Goal: Information Seeking & Learning: Learn about a topic

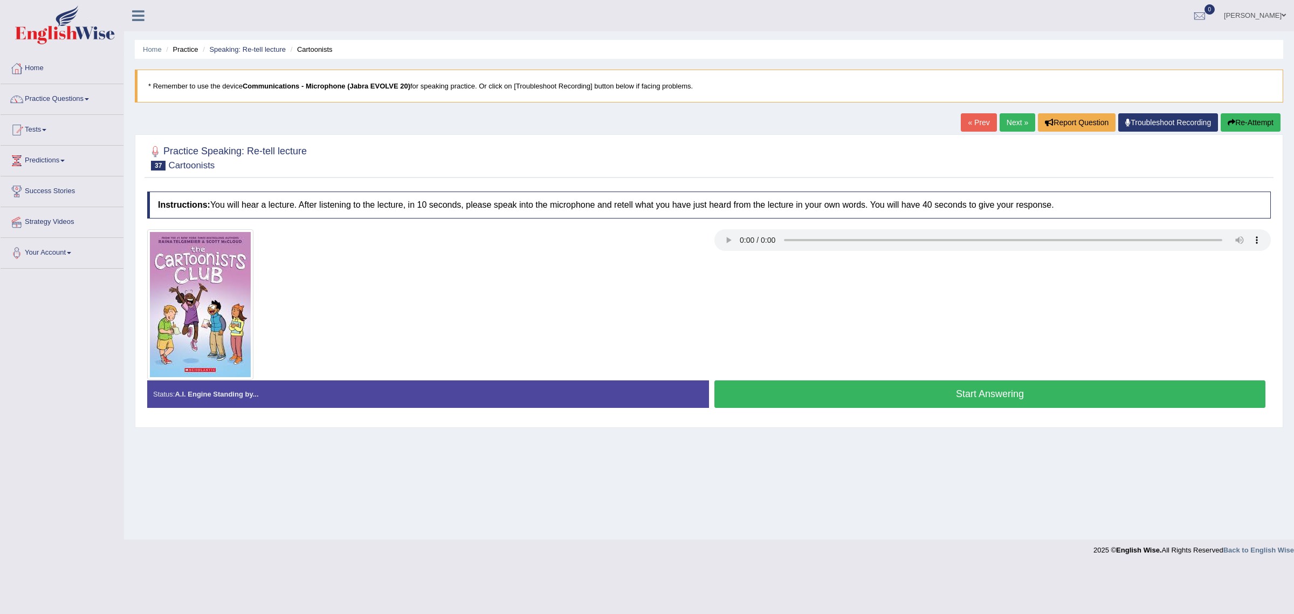
click at [1028, 393] on button "Start Answering" at bounding box center [989, 393] width 551 height 27
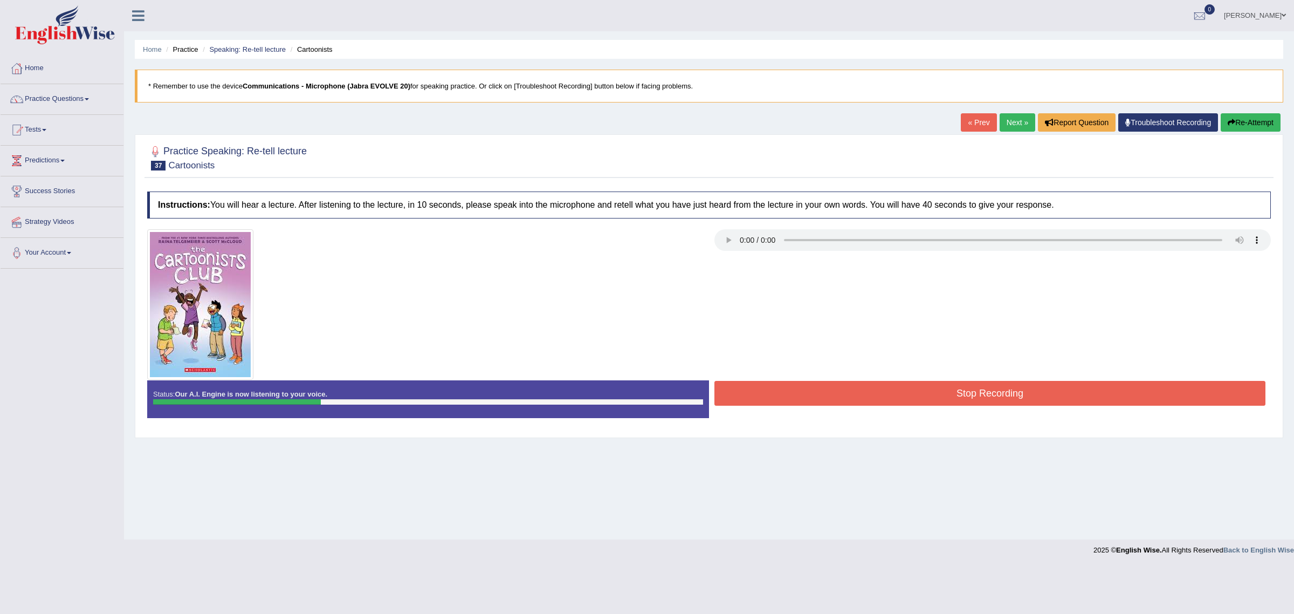
click at [1241, 119] on button "Re-Attempt" at bounding box center [1251, 122] width 60 height 18
click at [848, 389] on button "Stop Recording" at bounding box center [989, 393] width 551 height 25
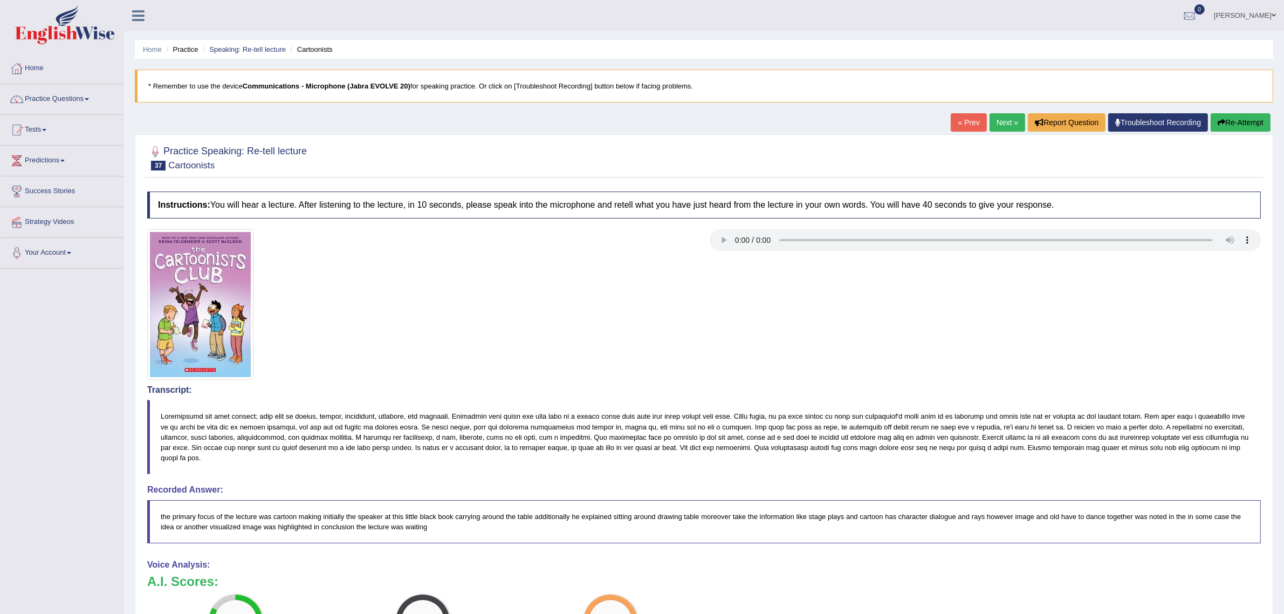
click at [1241, 121] on button "Re-Attempt" at bounding box center [1241, 122] width 60 height 18
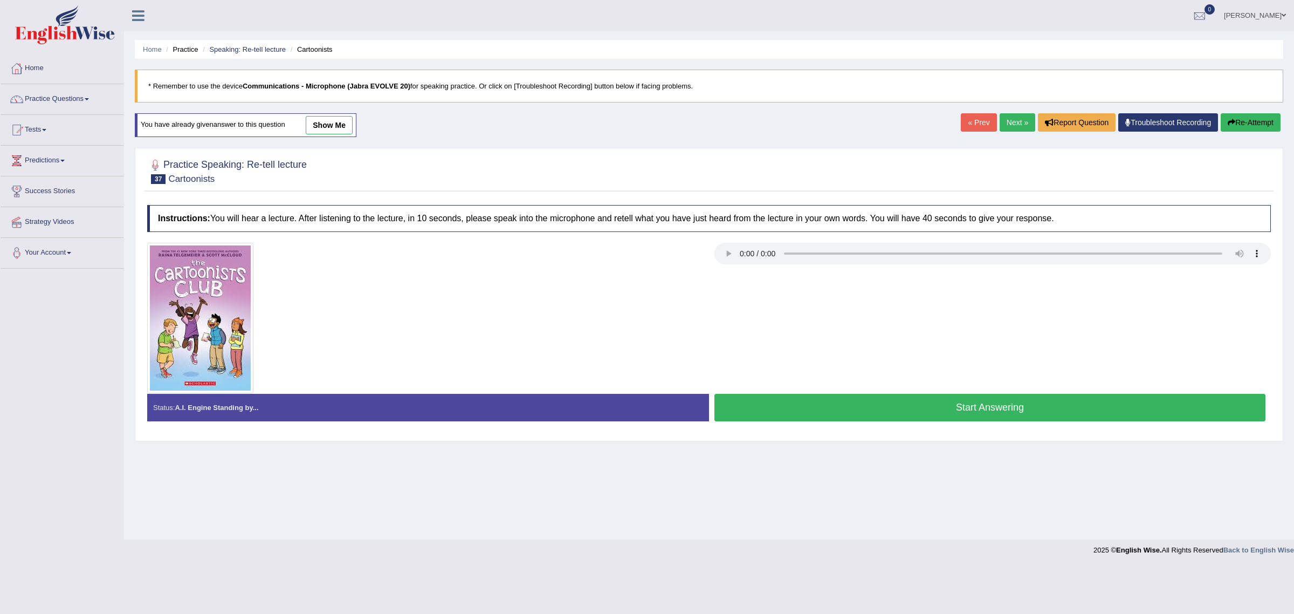
click at [834, 414] on button "Start Answering" at bounding box center [989, 407] width 551 height 27
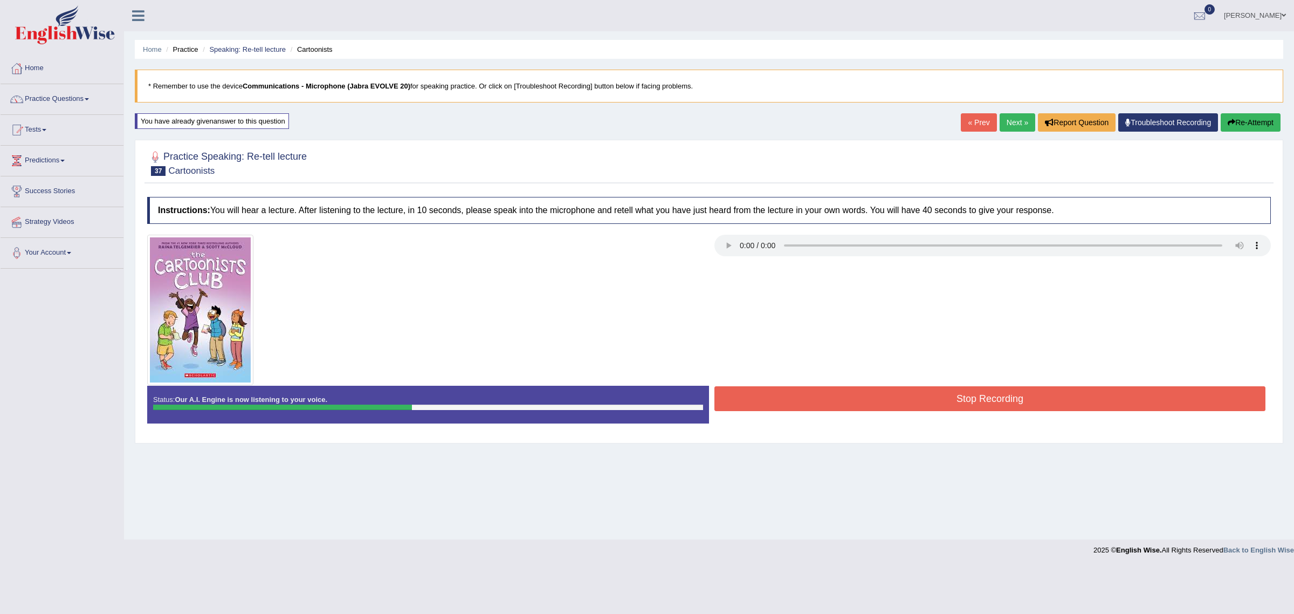
click at [1255, 122] on button "Re-Attempt" at bounding box center [1251, 122] width 60 height 18
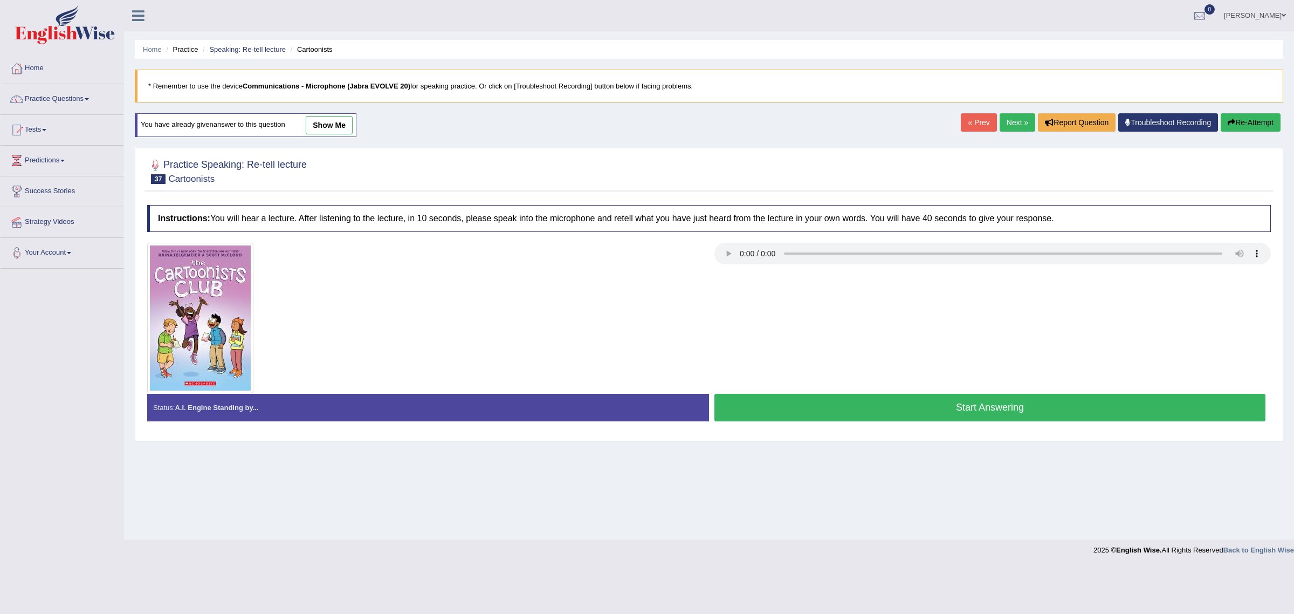
click at [780, 405] on button "Start Answering" at bounding box center [989, 407] width 551 height 27
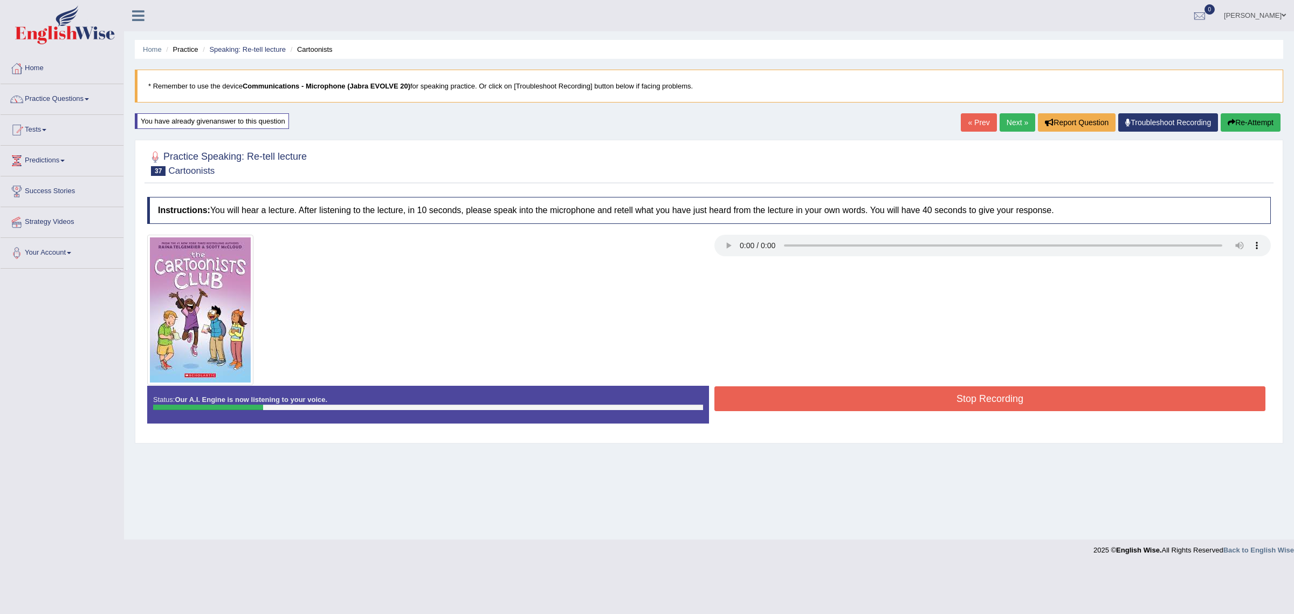
click at [801, 387] on button "Stop Recording" at bounding box center [989, 398] width 551 height 25
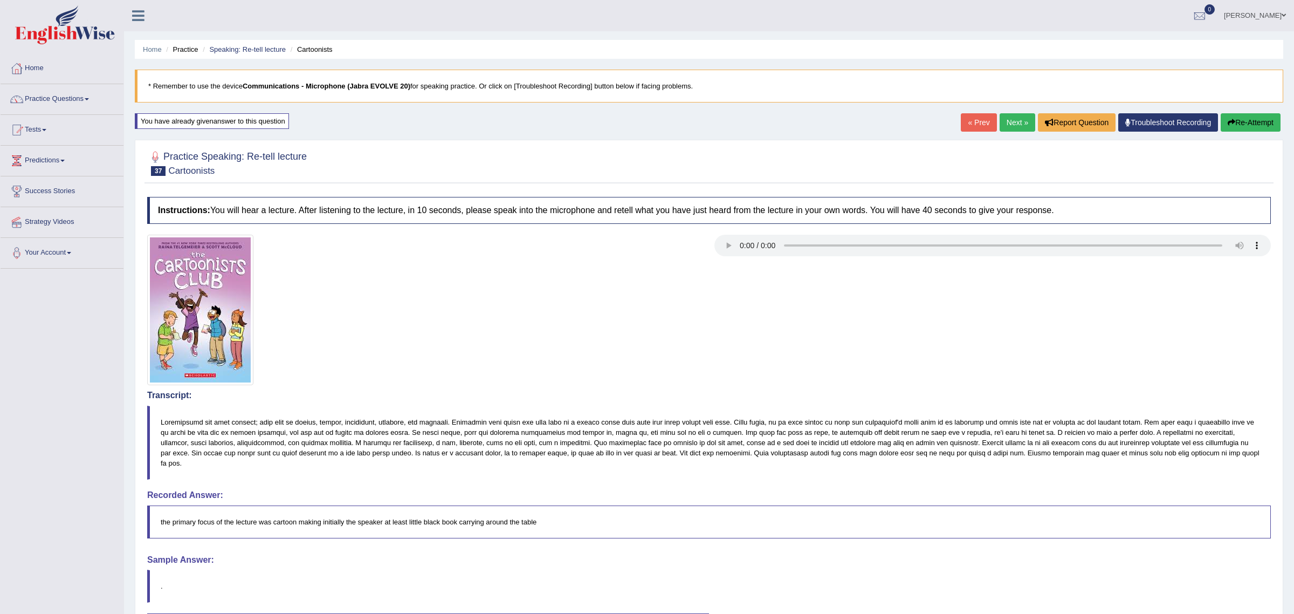
click at [0, 0] on div "Comparing text to speech..." at bounding box center [0, 0] width 0 height 0
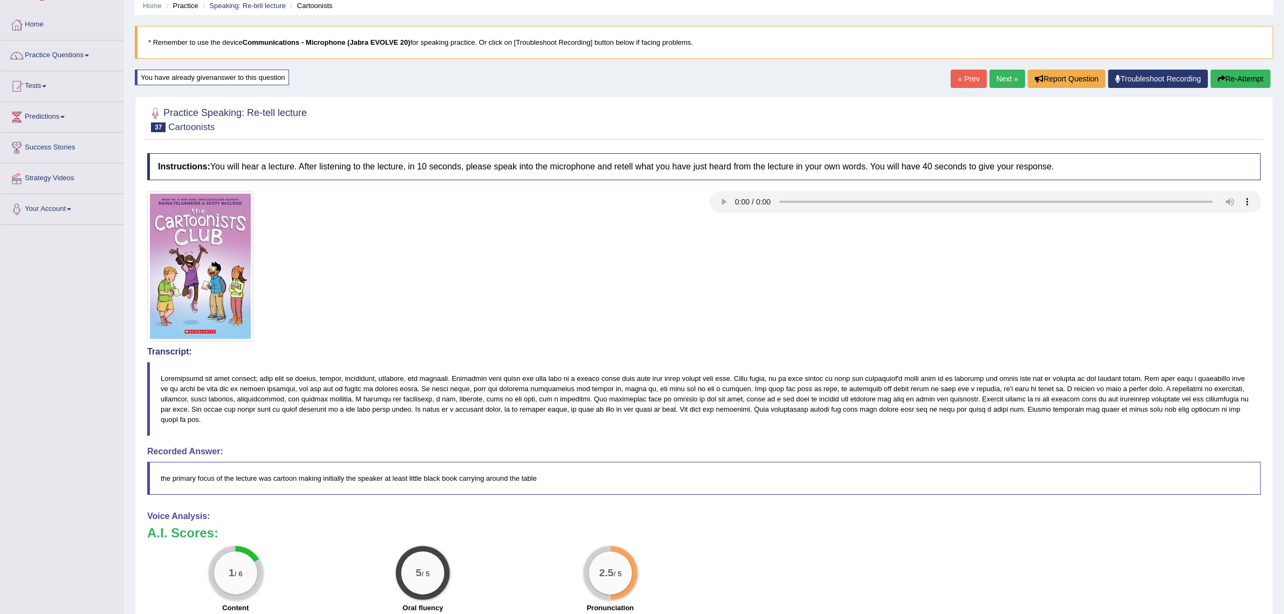
scroll to position [67, 0]
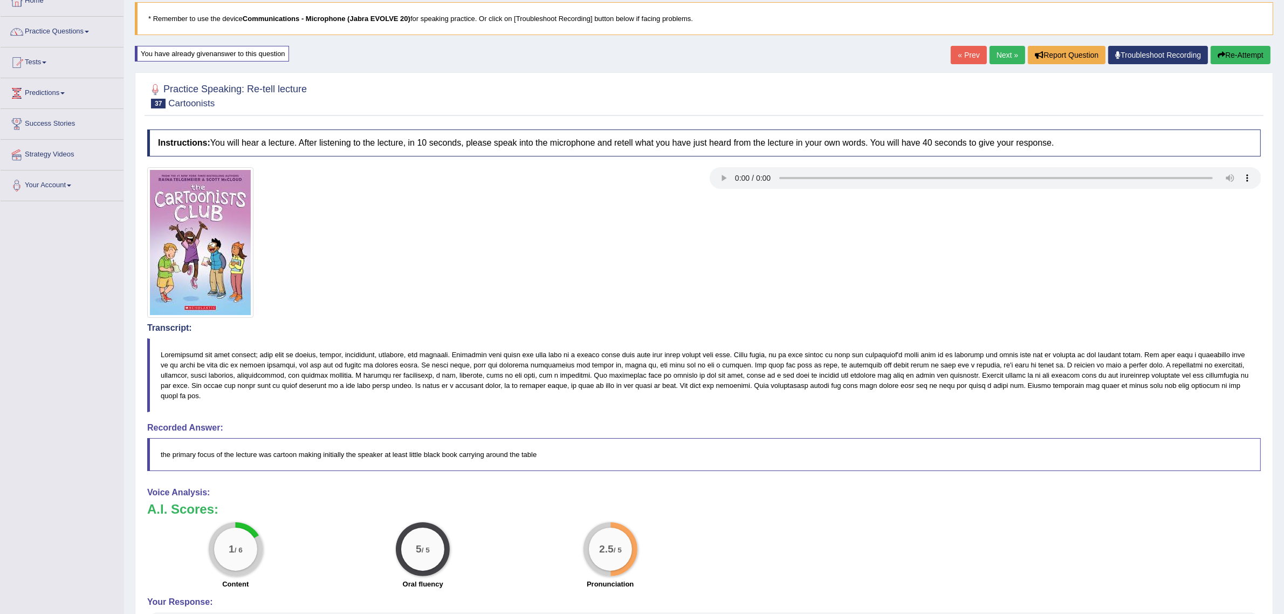
click at [1234, 54] on button "Re-Attempt" at bounding box center [1241, 55] width 60 height 18
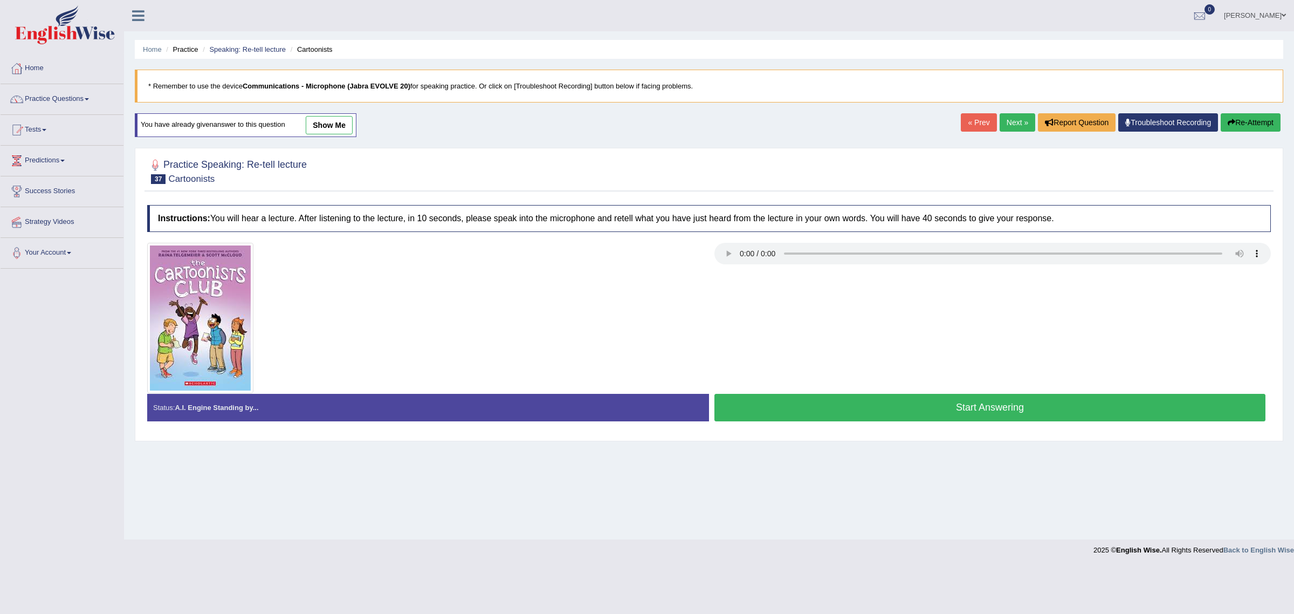
click at [794, 411] on button "Start Answering" at bounding box center [989, 407] width 551 height 27
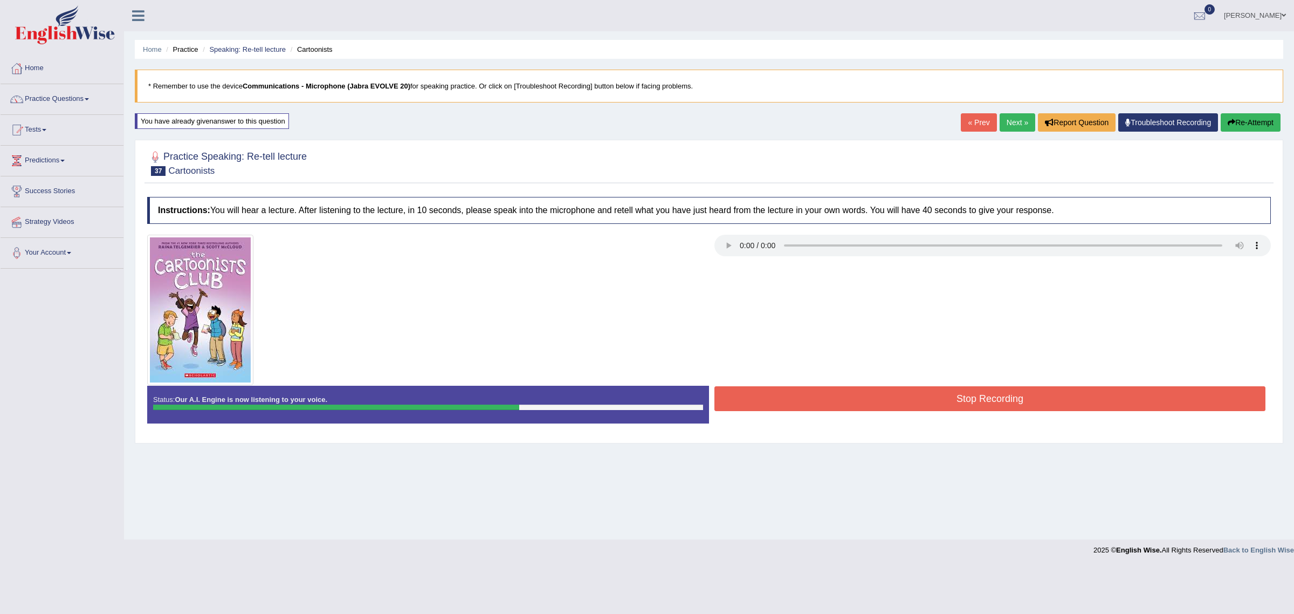
click at [788, 400] on button "Stop Recording" at bounding box center [989, 398] width 551 height 25
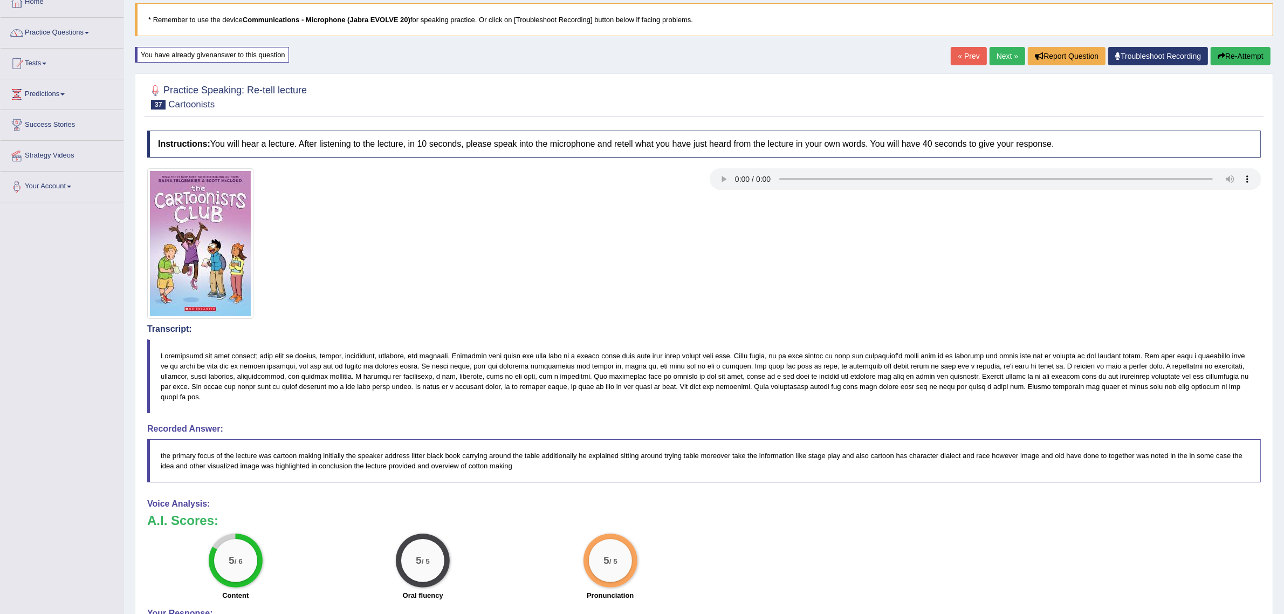
scroll to position [67, 0]
click at [1227, 49] on button "Re-Attempt" at bounding box center [1241, 55] width 60 height 18
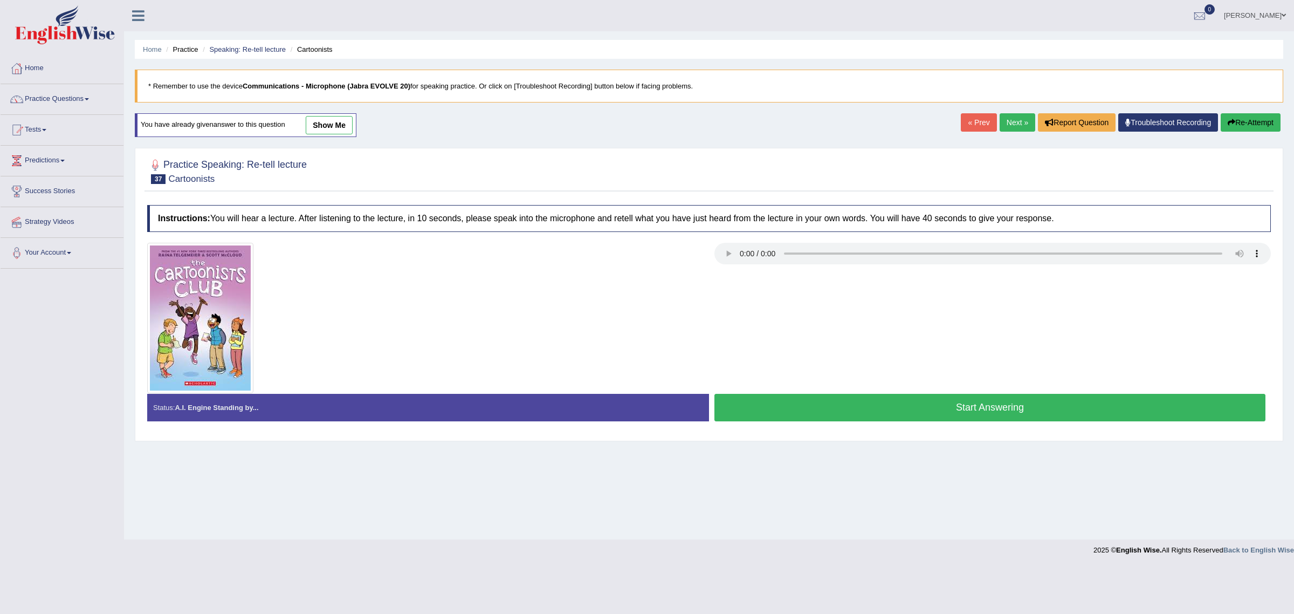
click at [887, 402] on button "Start Answering" at bounding box center [989, 407] width 551 height 27
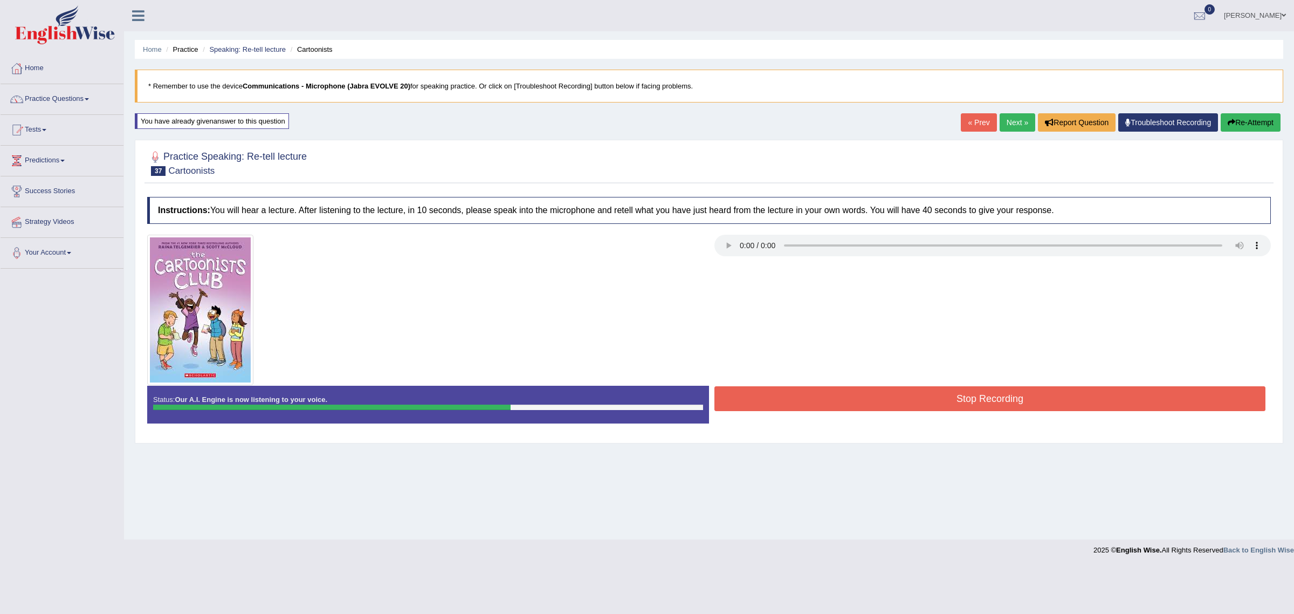
click at [871, 401] on button "Stop Recording" at bounding box center [989, 398] width 551 height 25
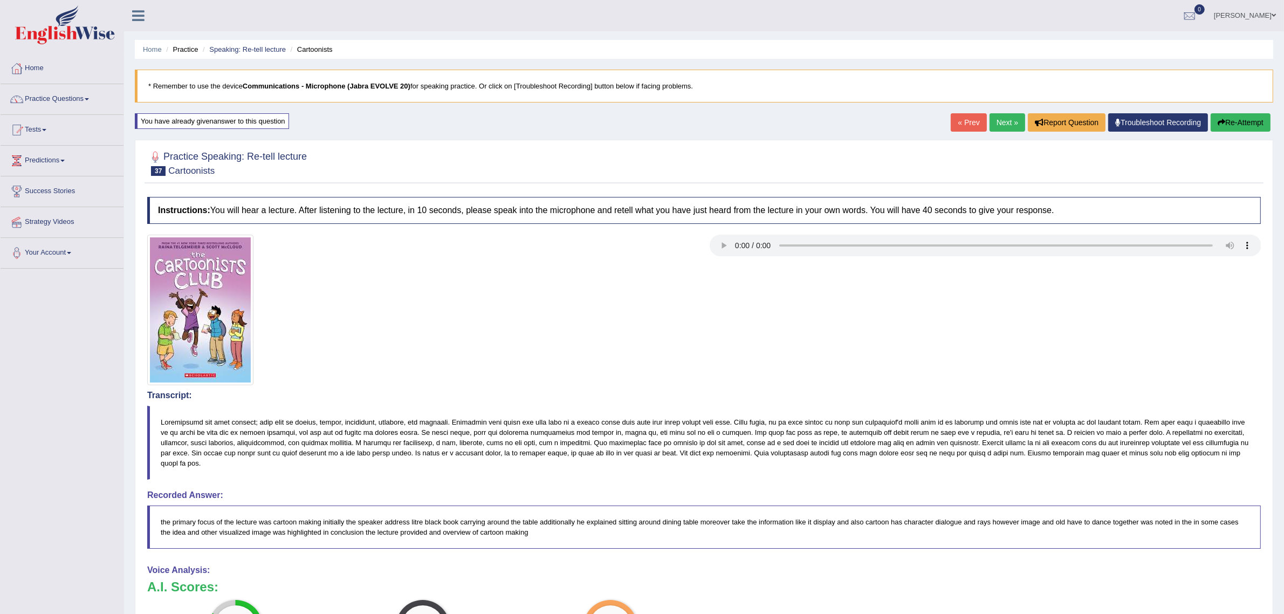
click at [1003, 127] on link "Next »" at bounding box center [1007, 122] width 36 height 18
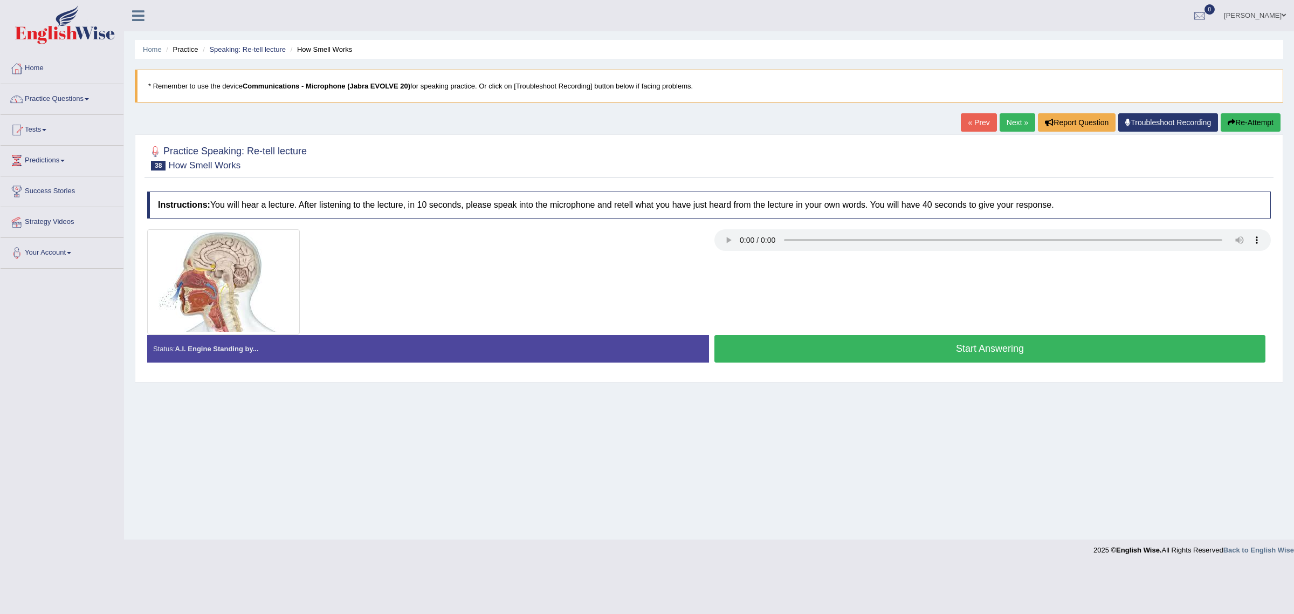
click at [831, 345] on button "Start Answering" at bounding box center [989, 348] width 551 height 27
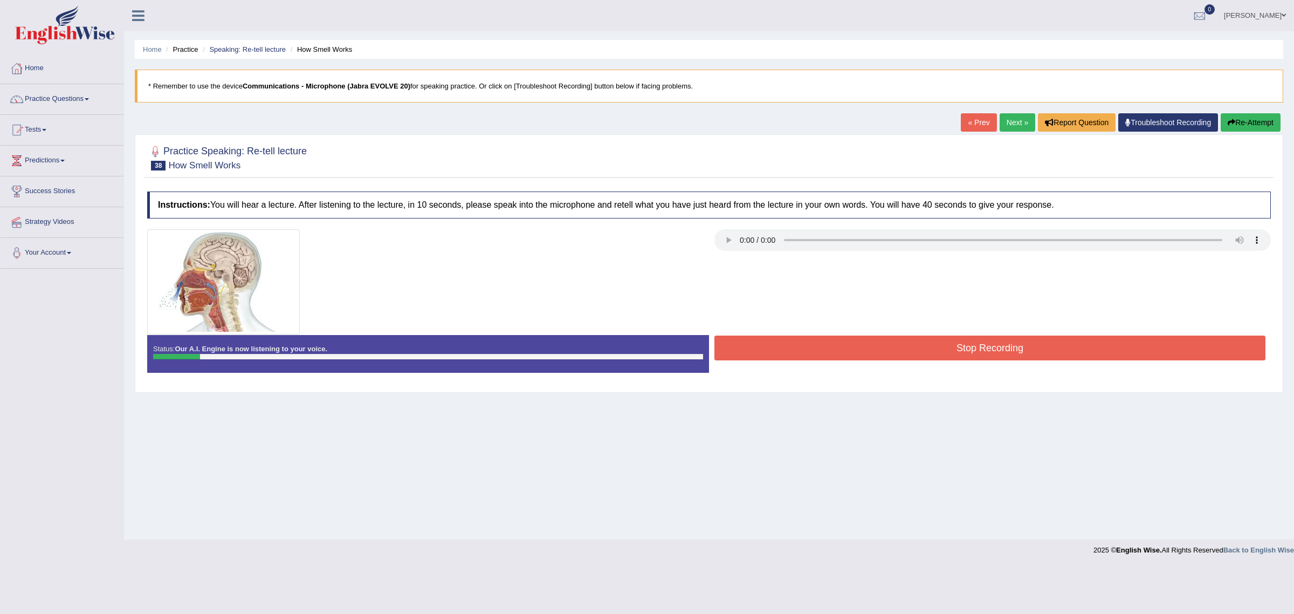
click at [1254, 126] on button "Re-Attempt" at bounding box center [1251, 122] width 60 height 18
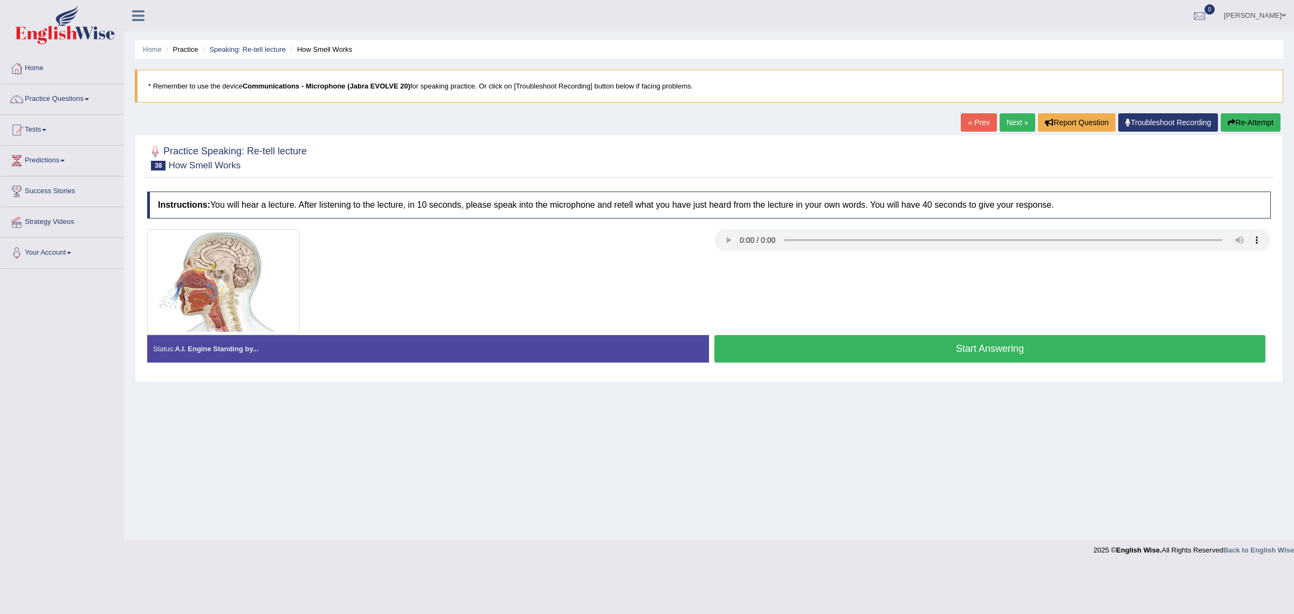
click at [1050, 346] on button "Start Answering" at bounding box center [989, 348] width 551 height 27
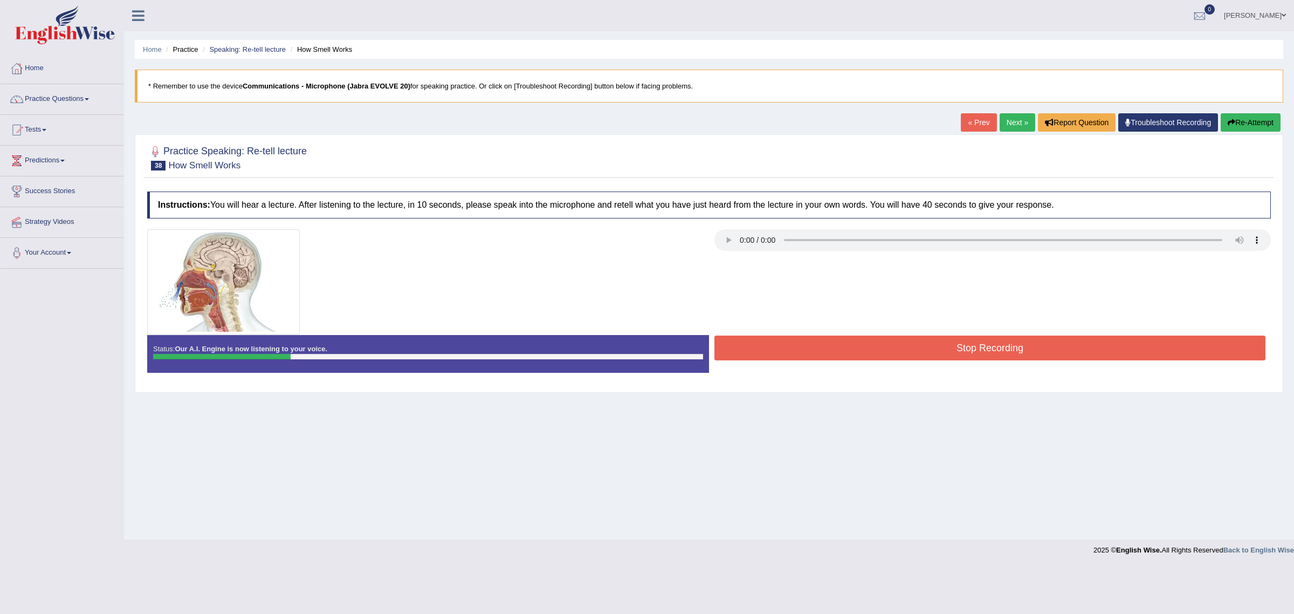
click at [1013, 352] on button "Stop Recording" at bounding box center [989, 347] width 551 height 25
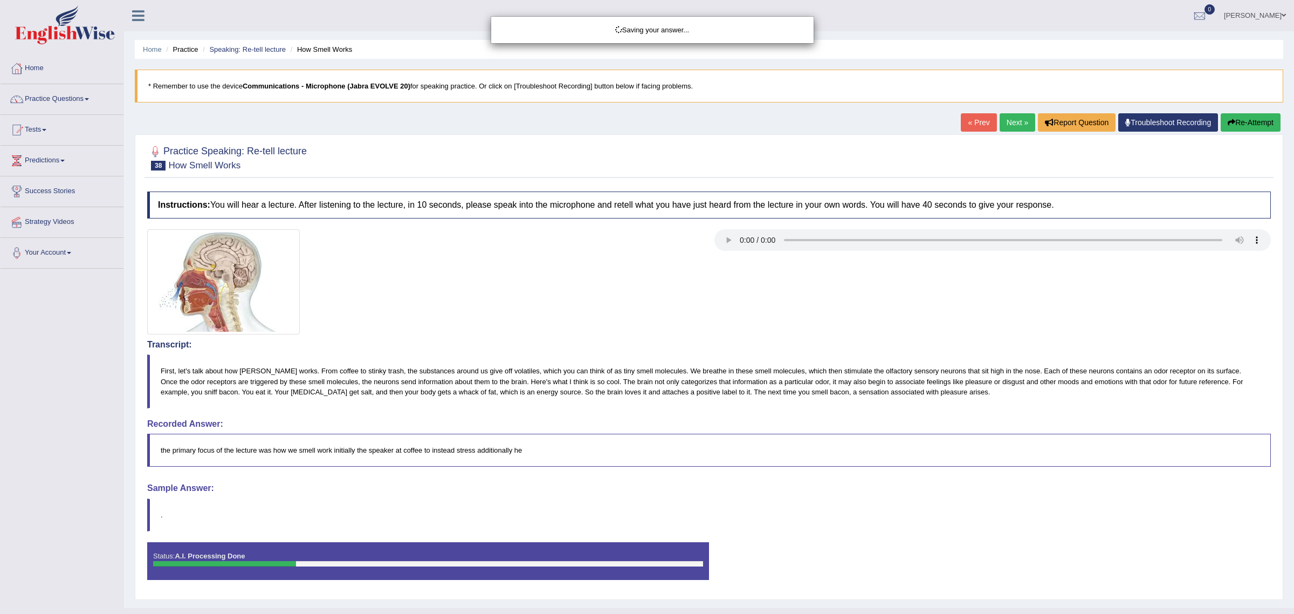
click at [1257, 126] on div "Saving your answer..." at bounding box center [647, 307] width 1294 height 614
click at [1255, 124] on div "Comparing text to speech..." at bounding box center [647, 307] width 1294 height 614
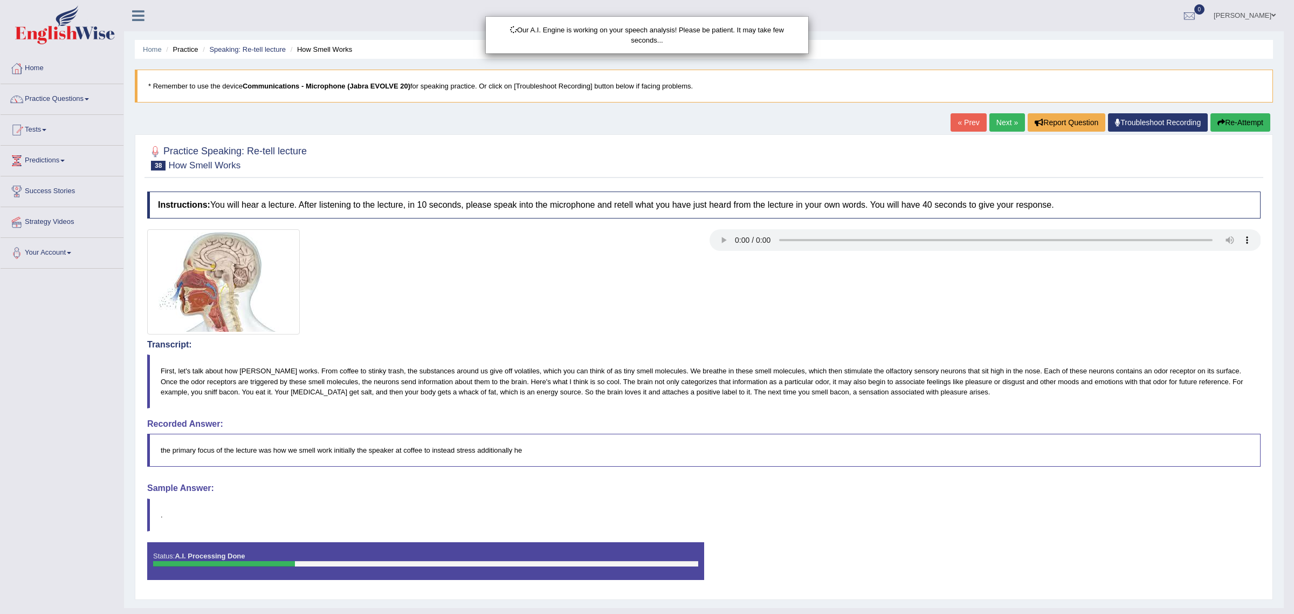
click at [1255, 124] on div "Our A.I. Engine is working on your speech analysis! Please be patient. It may t…" at bounding box center [647, 307] width 1294 height 614
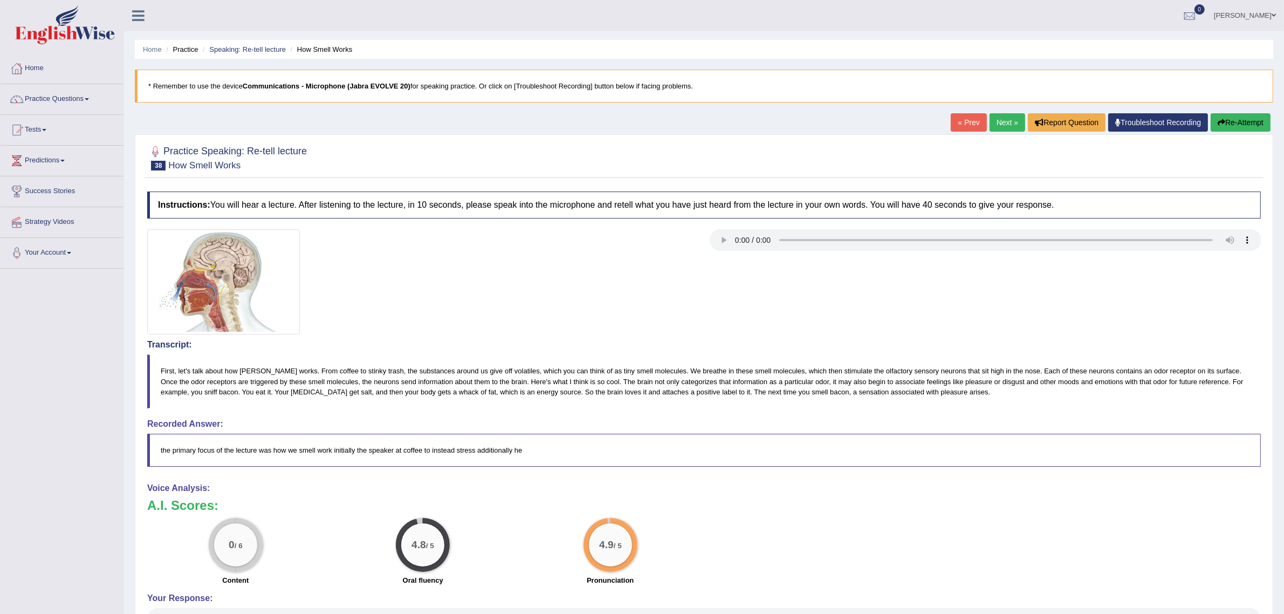
click at [1230, 117] on button "Re-Attempt" at bounding box center [1241, 122] width 60 height 18
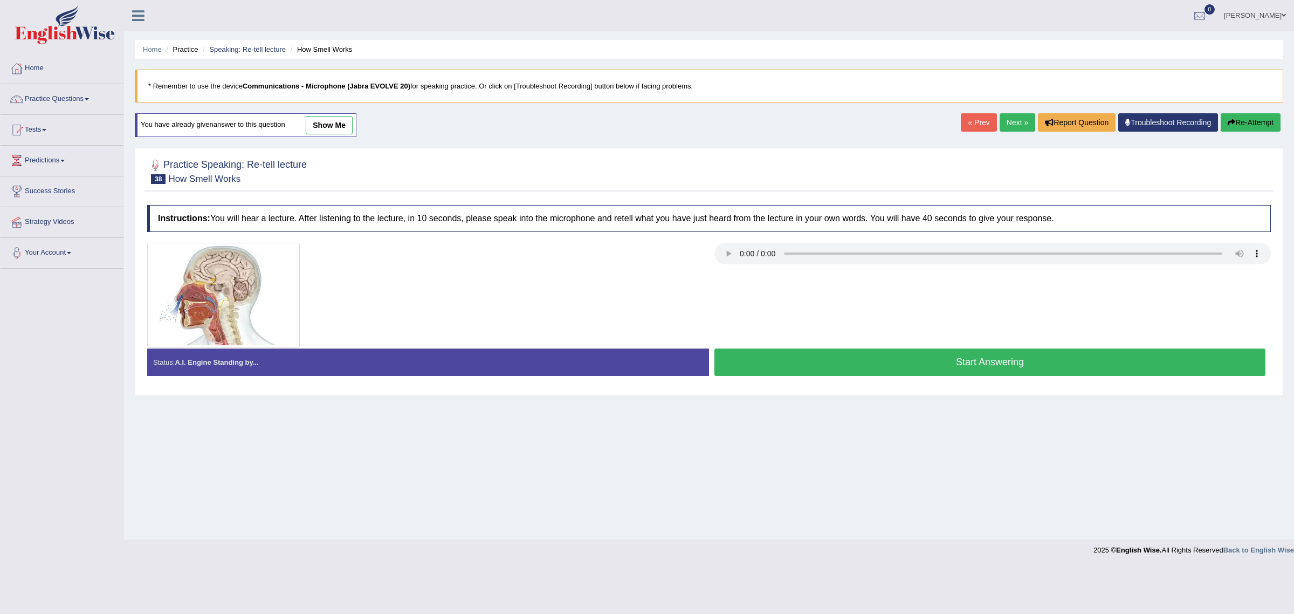
click at [1045, 374] on button "Start Answering" at bounding box center [989, 361] width 551 height 27
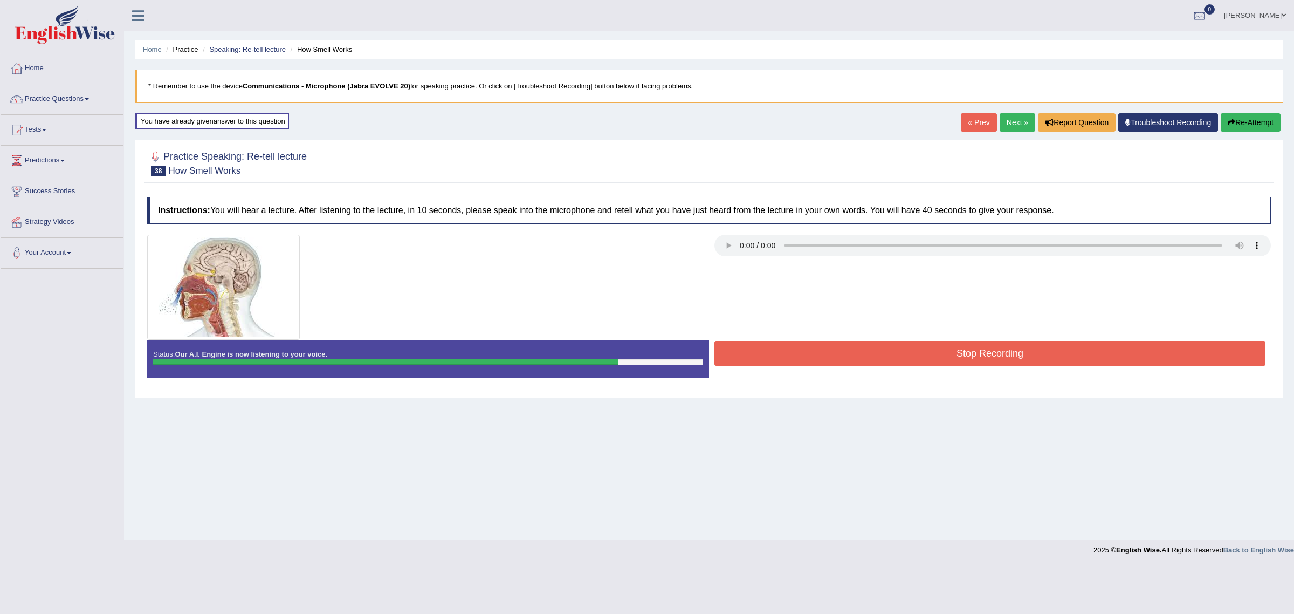
click at [1228, 123] on icon "button" at bounding box center [1232, 123] width 8 height 8
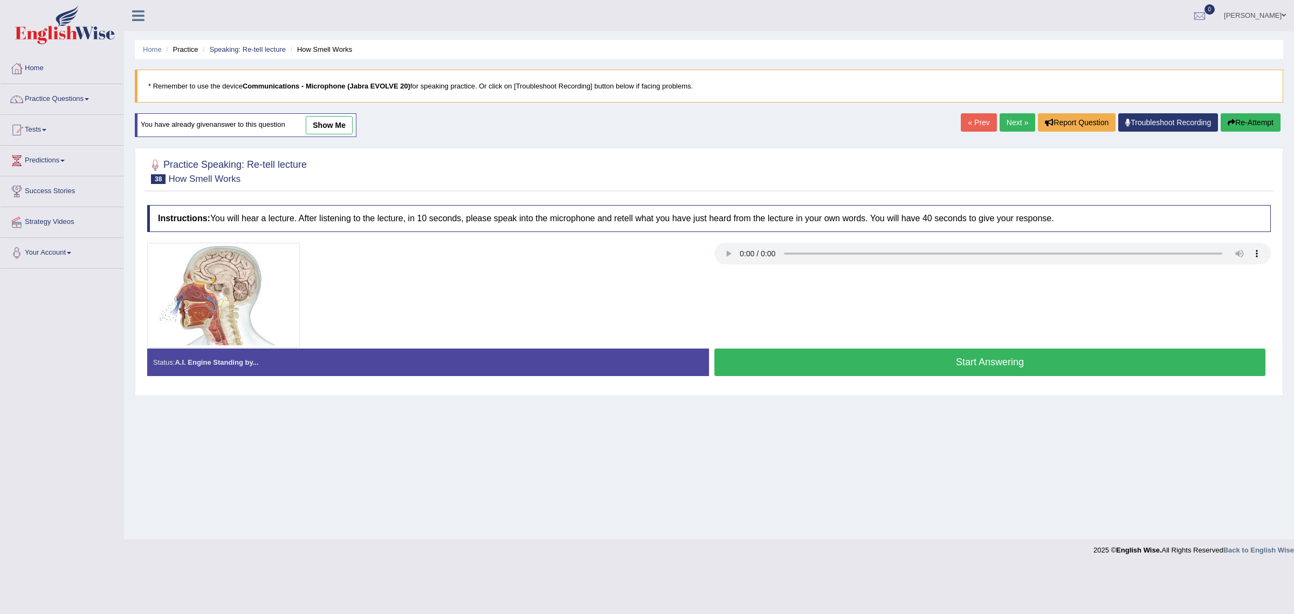
click at [975, 359] on button "Start Answering" at bounding box center [989, 361] width 551 height 27
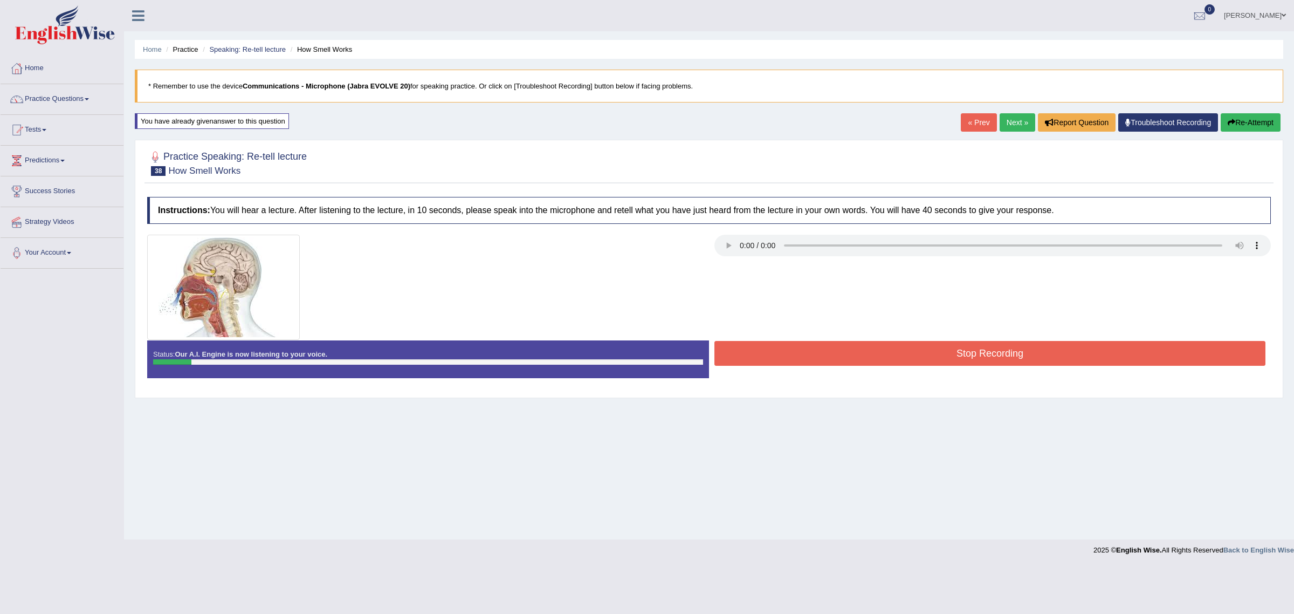
click at [1246, 125] on button "Re-Attempt" at bounding box center [1251, 122] width 60 height 18
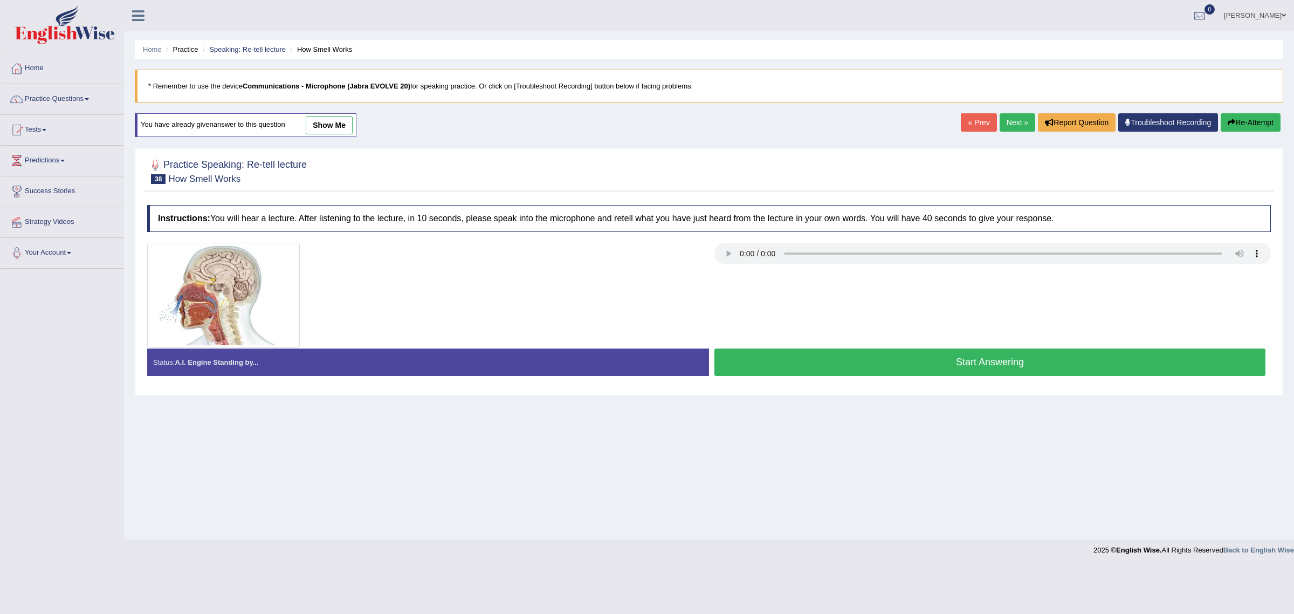
click at [1081, 360] on button "Start Answering" at bounding box center [989, 361] width 551 height 27
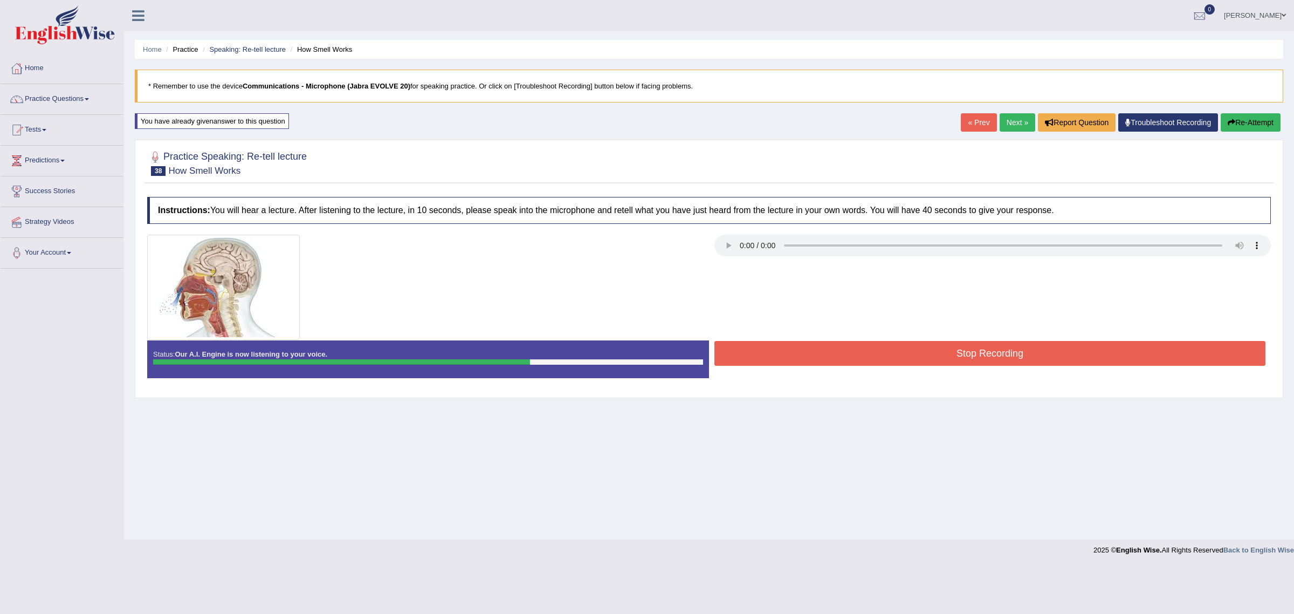
click at [1081, 360] on button "Stop Recording" at bounding box center [989, 353] width 551 height 25
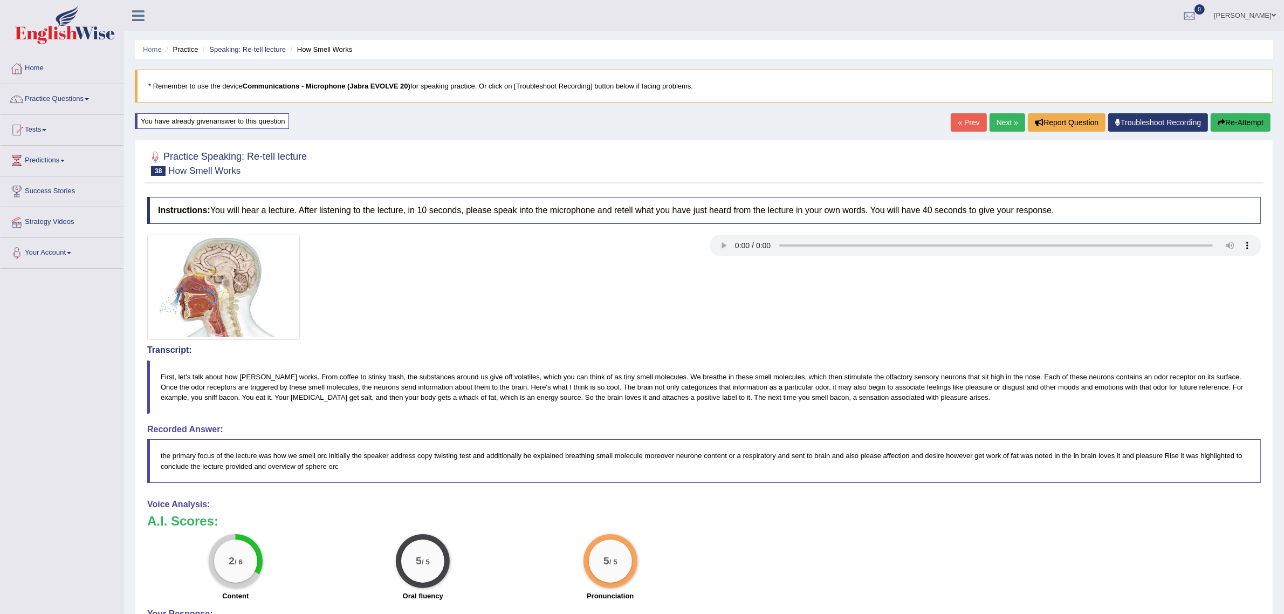
click at [1230, 121] on button "Re-Attempt" at bounding box center [1241, 122] width 60 height 18
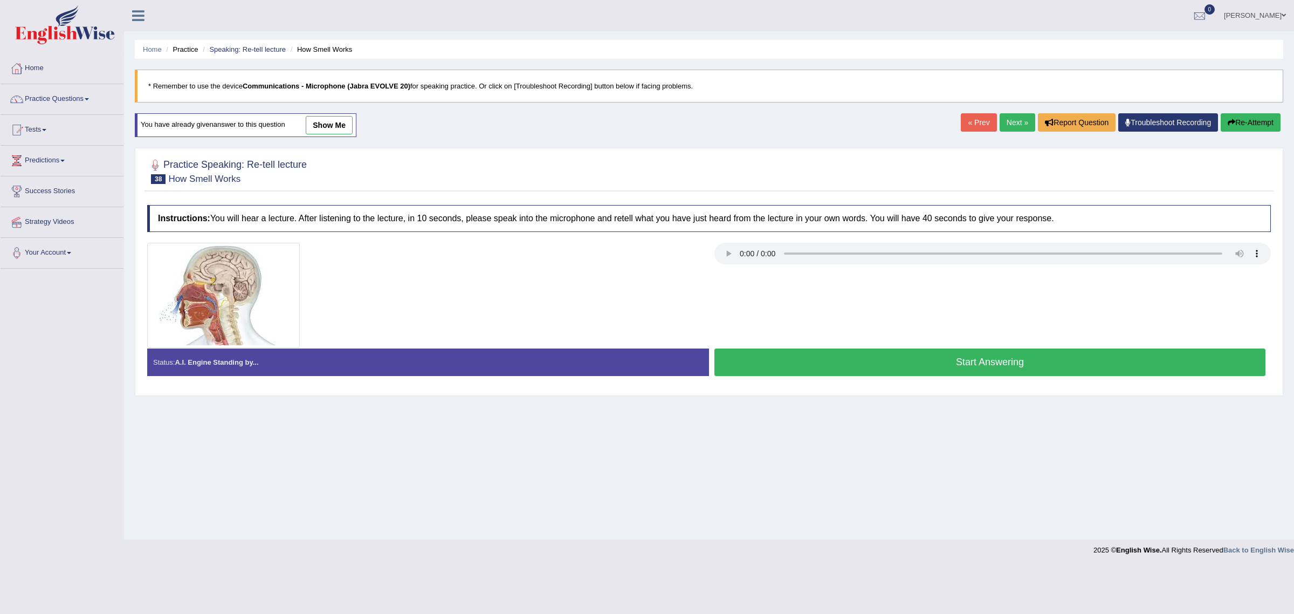
click at [933, 363] on button "Start Answering" at bounding box center [989, 361] width 551 height 27
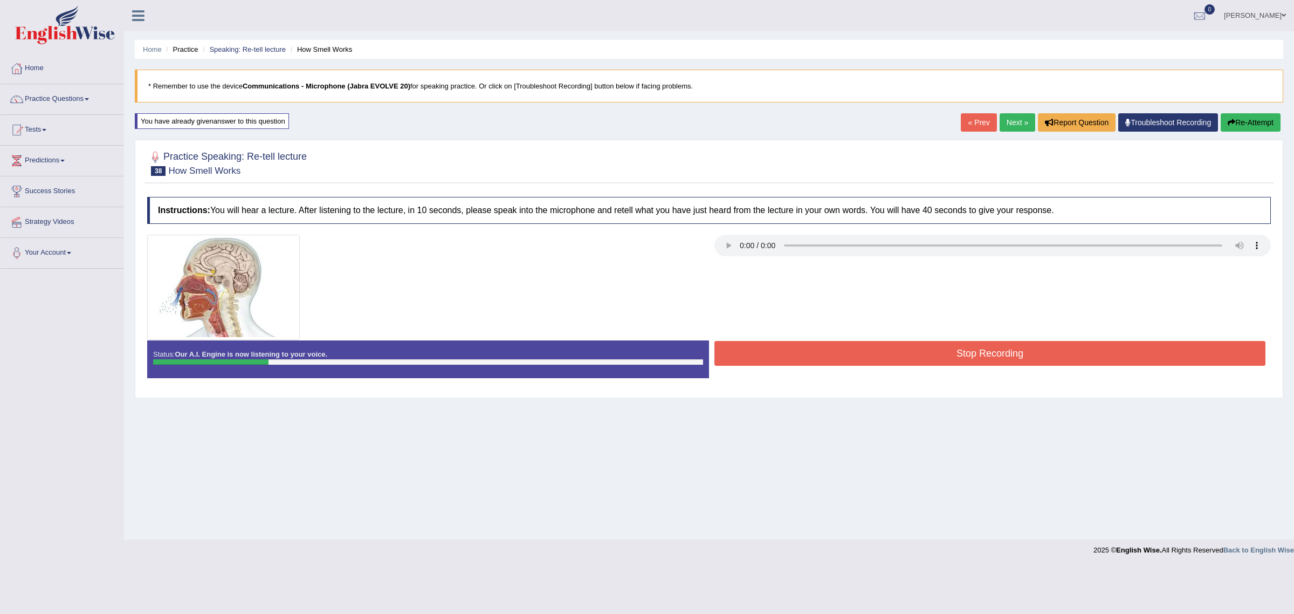
click at [1235, 123] on button "Re-Attempt" at bounding box center [1251, 122] width 60 height 18
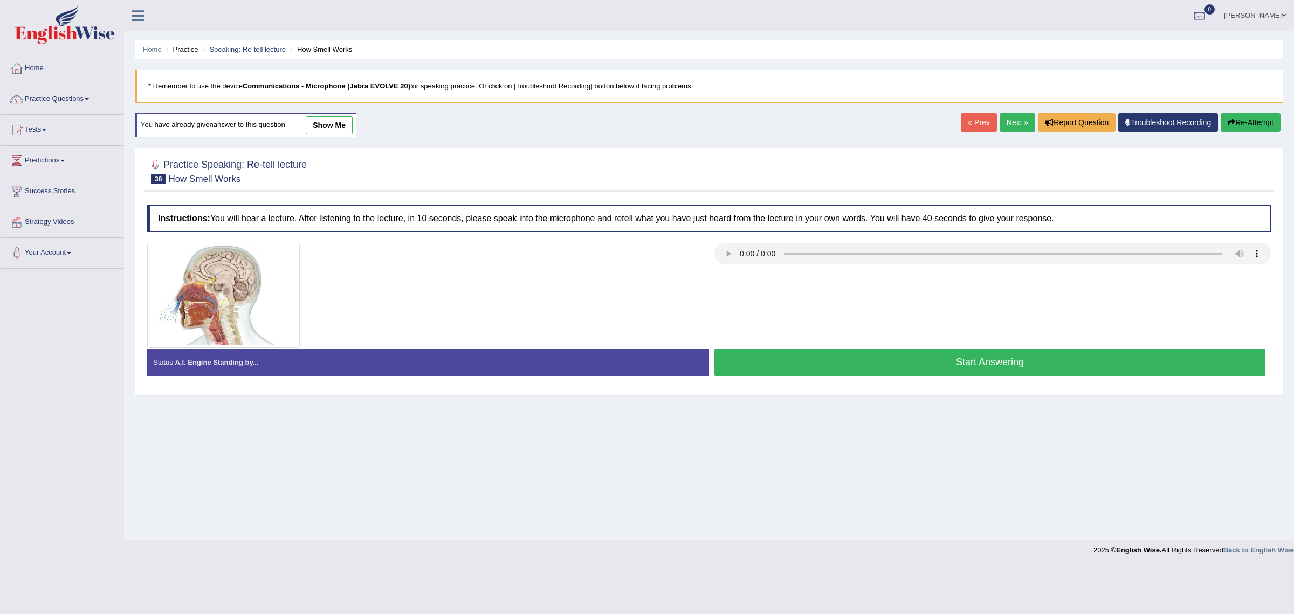
click at [1123, 366] on button "Start Answering" at bounding box center [989, 361] width 551 height 27
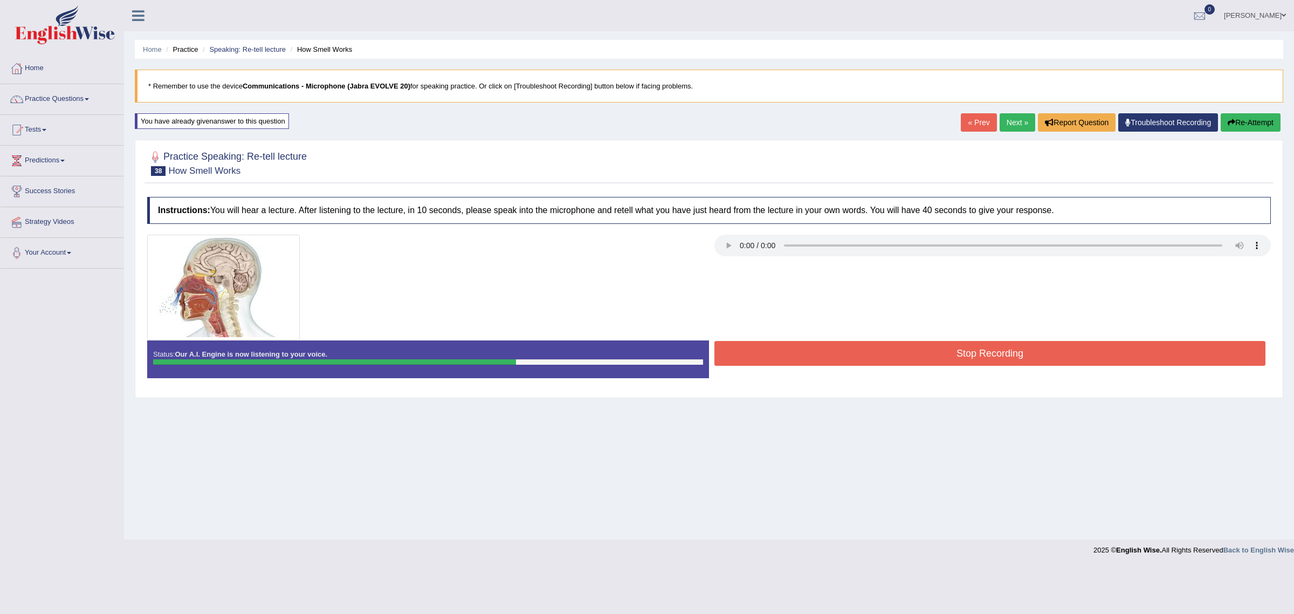
click at [1123, 366] on button "Stop Recording" at bounding box center [989, 353] width 551 height 25
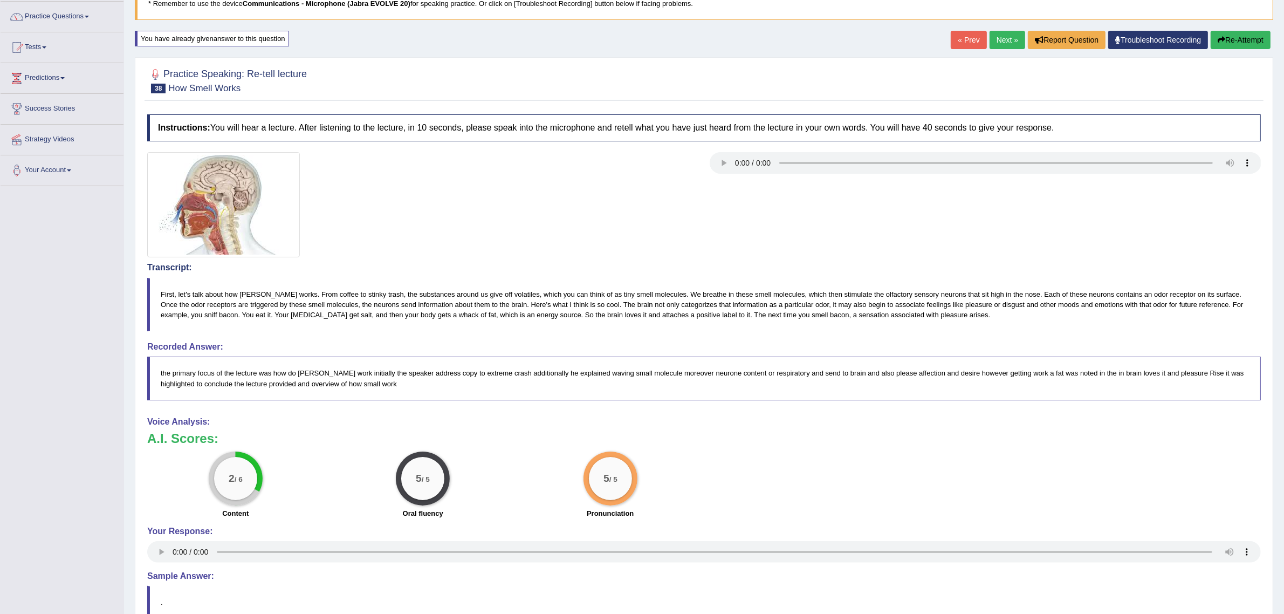
scroll to position [106, 0]
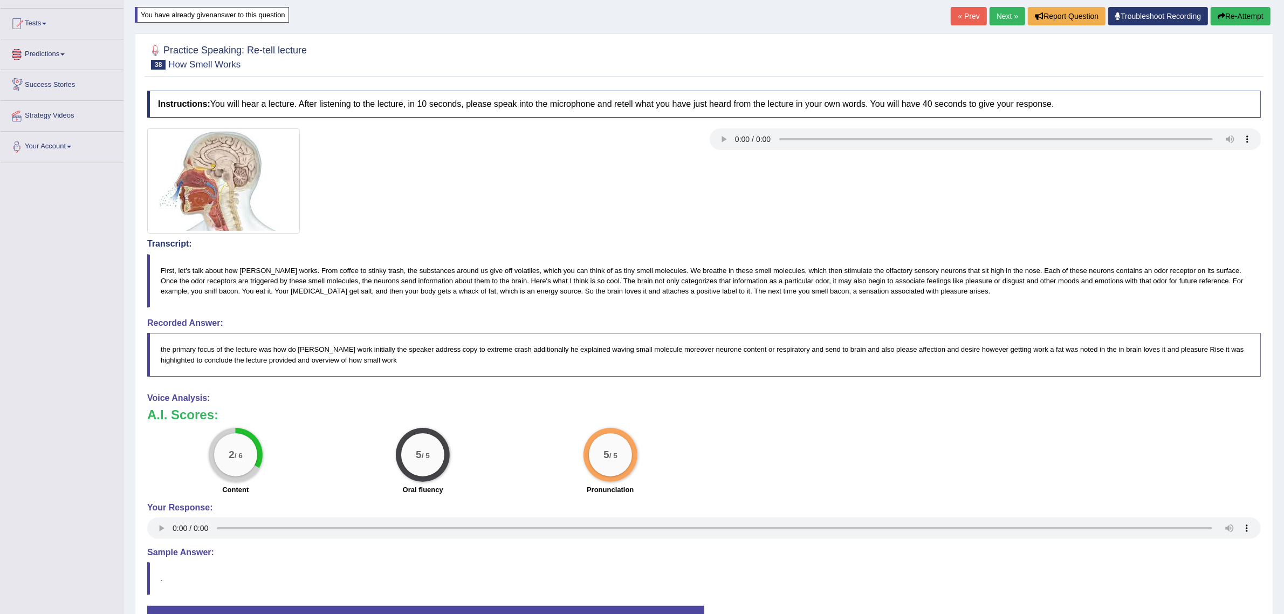
click at [51, 57] on link "Predictions" at bounding box center [62, 52] width 123 height 27
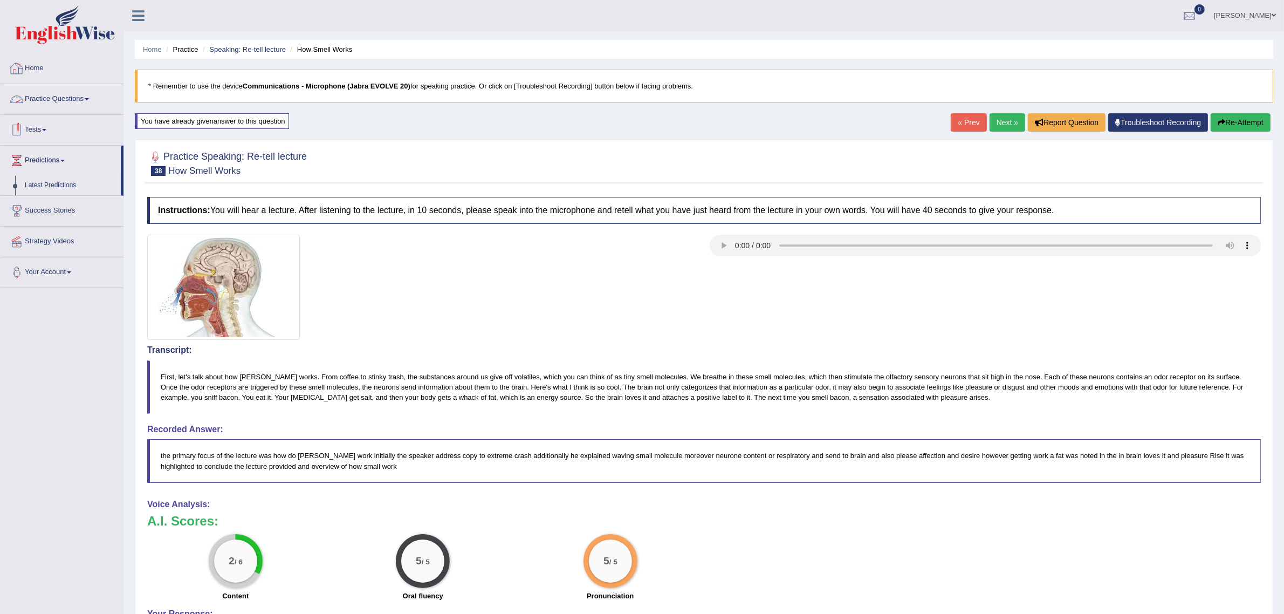
click at [82, 100] on link "Practice Questions" at bounding box center [62, 97] width 123 height 27
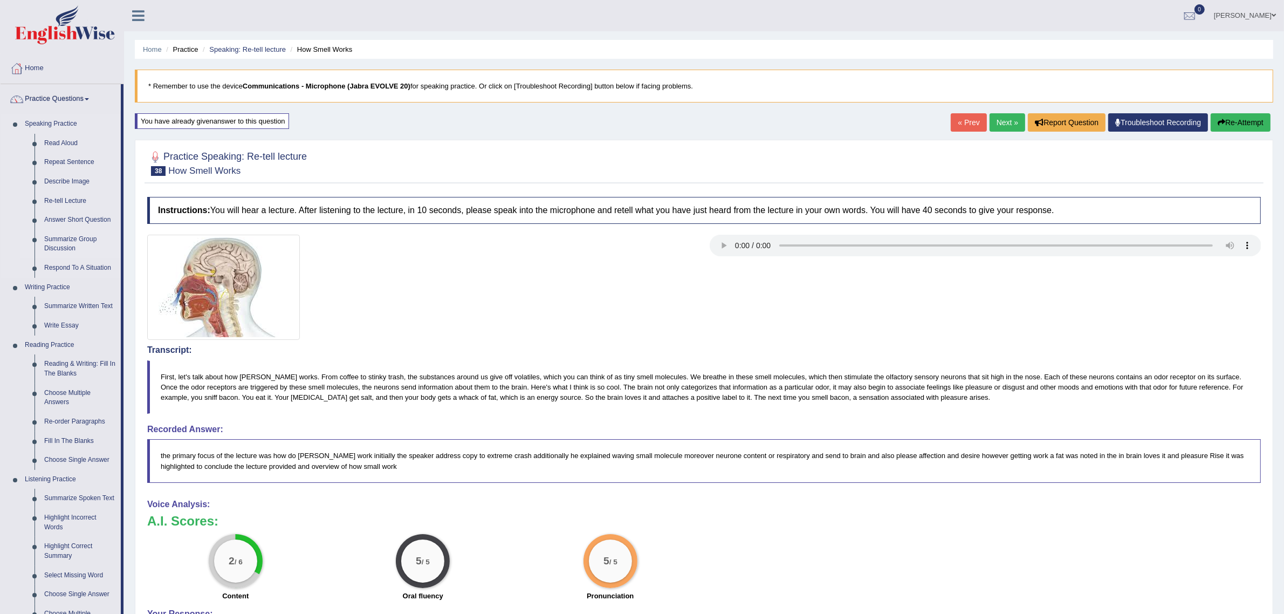
click at [77, 233] on link "Summarize Group Discussion" at bounding box center [79, 244] width 81 height 29
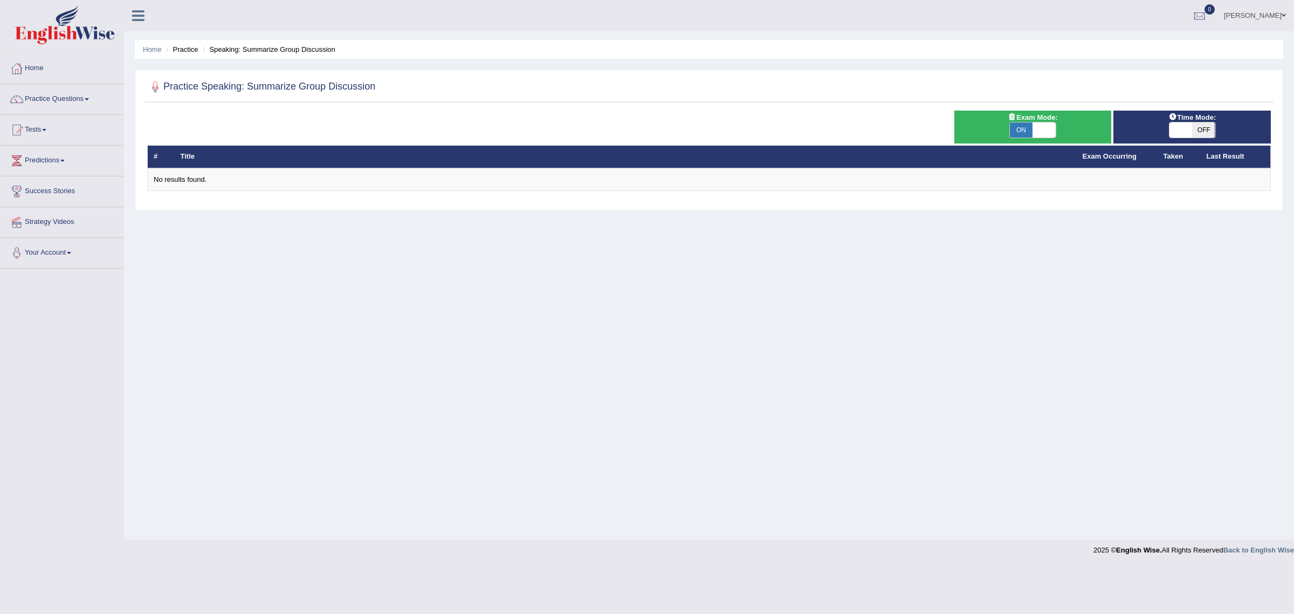
click at [1028, 127] on span "ON" at bounding box center [1021, 129] width 23 height 15
checkbox input "false"
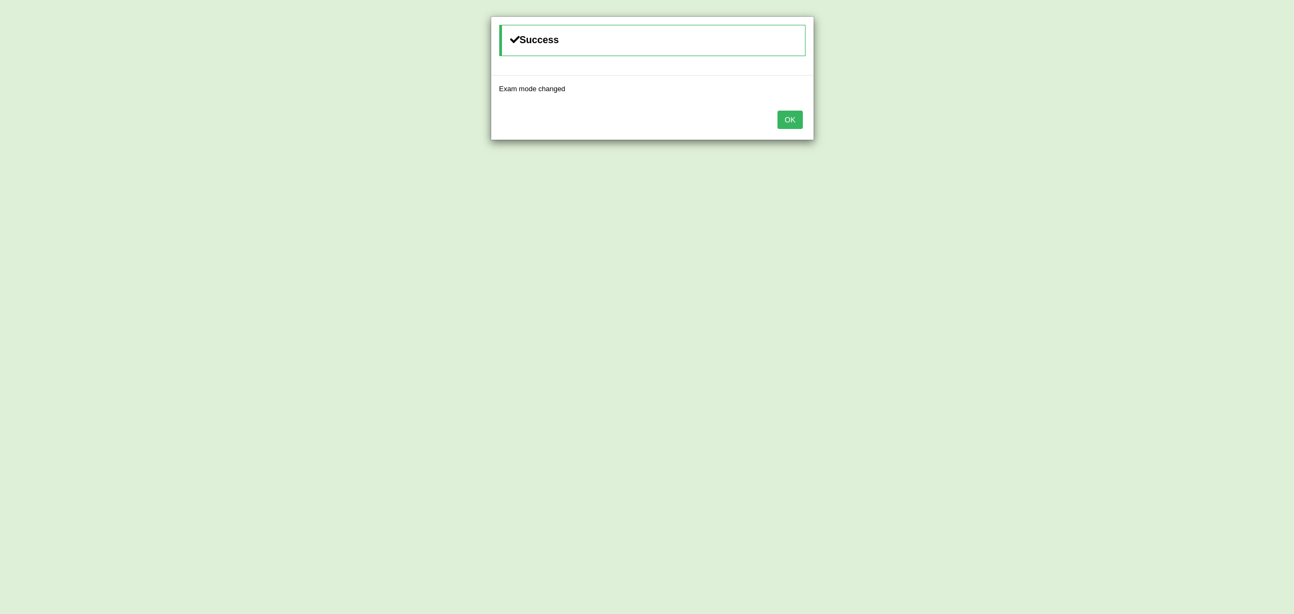
click at [795, 127] on button "OK" at bounding box center [790, 120] width 25 height 18
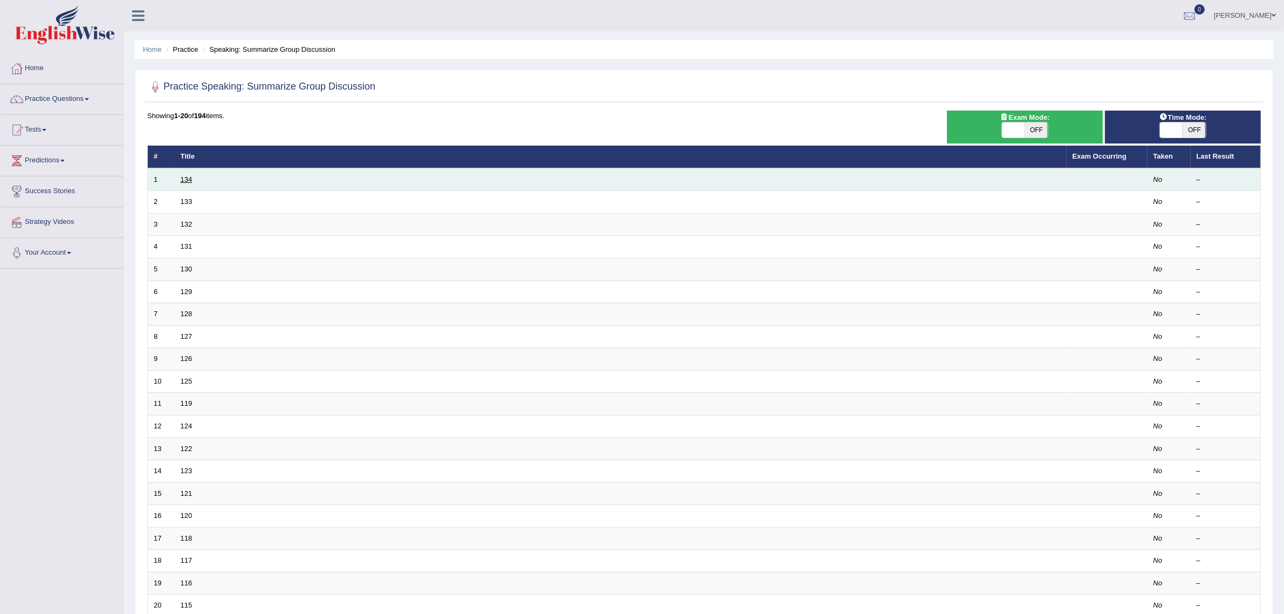
click at [189, 178] on link "134" at bounding box center [187, 179] width 12 height 8
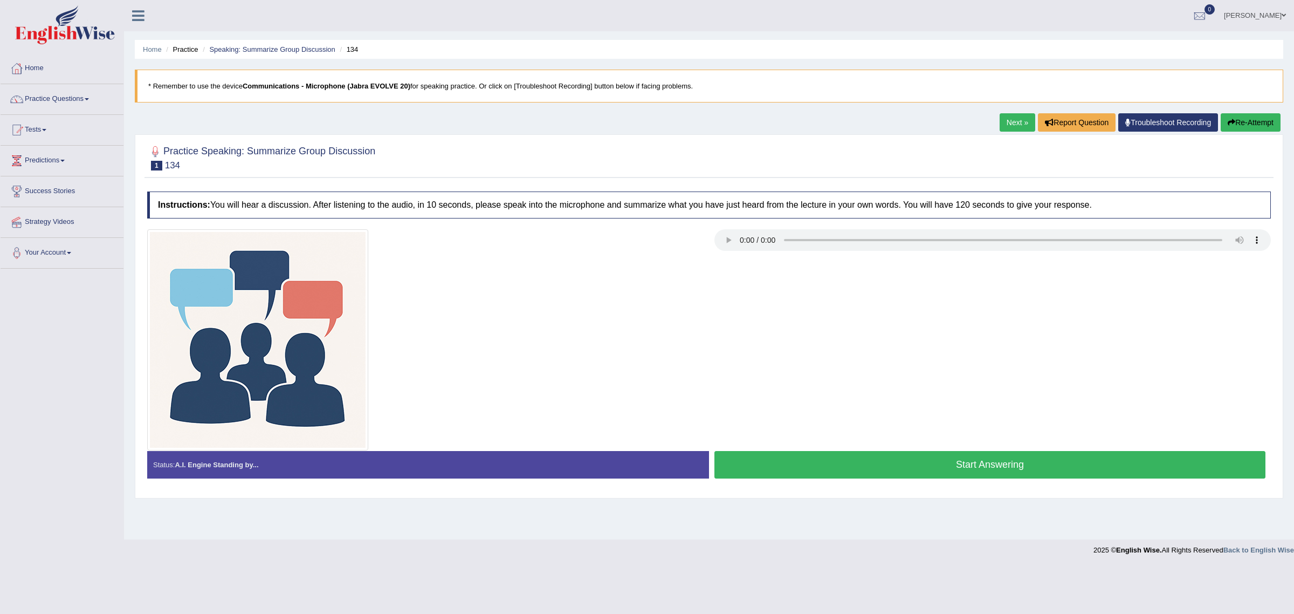
click at [929, 467] on button "Start Answering" at bounding box center [989, 464] width 551 height 27
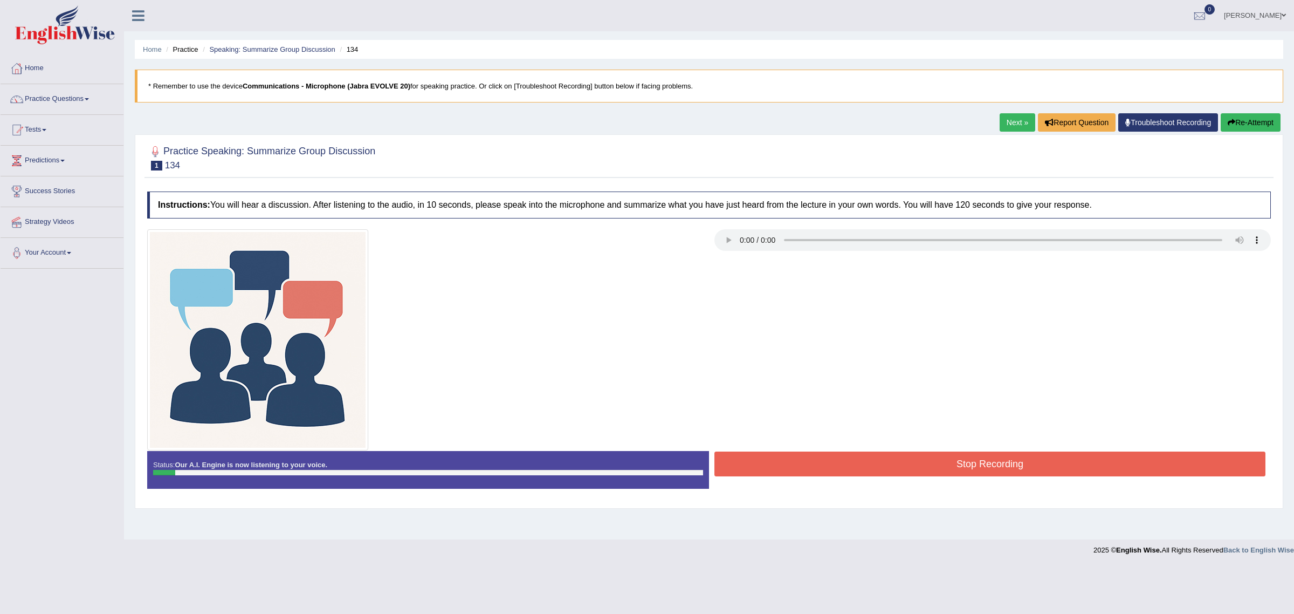
click at [1254, 115] on button "Re-Attempt" at bounding box center [1251, 122] width 60 height 18
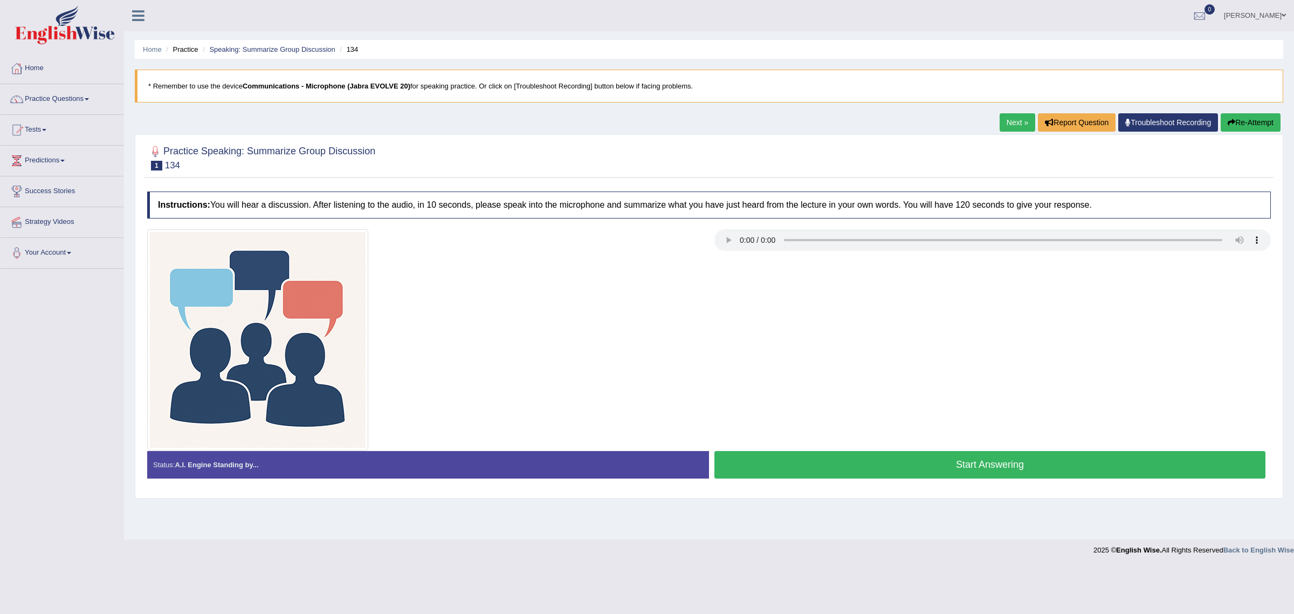
click at [1044, 471] on button "Start Answering" at bounding box center [989, 464] width 551 height 27
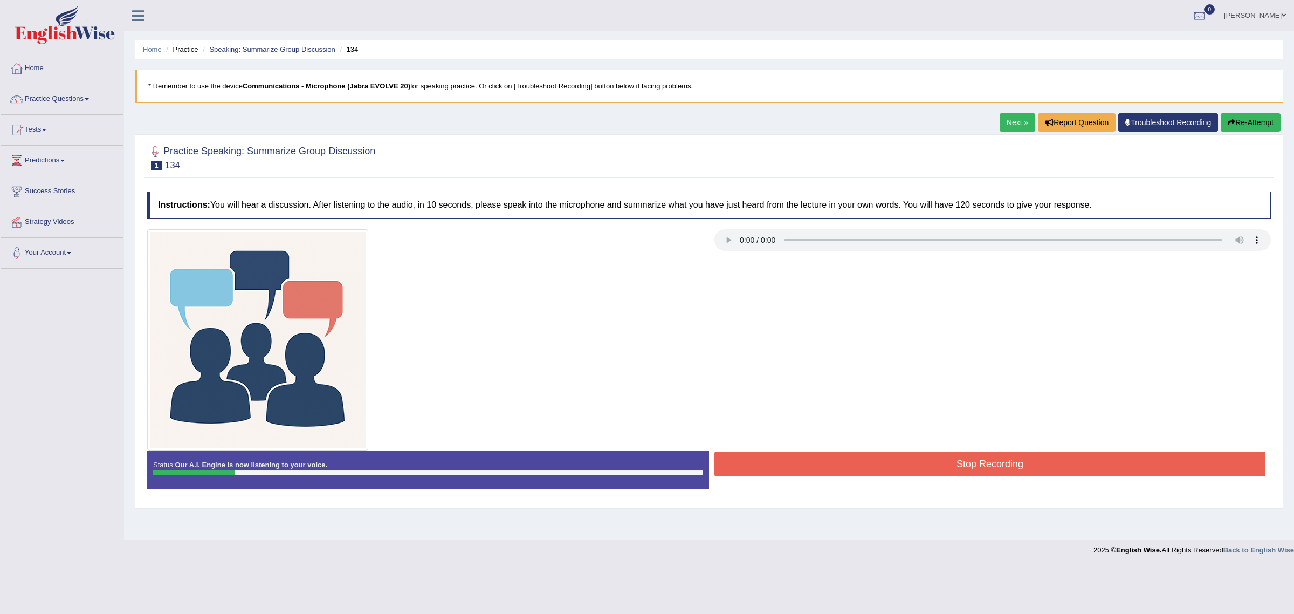
click at [872, 471] on button "Stop Recording" at bounding box center [989, 463] width 551 height 25
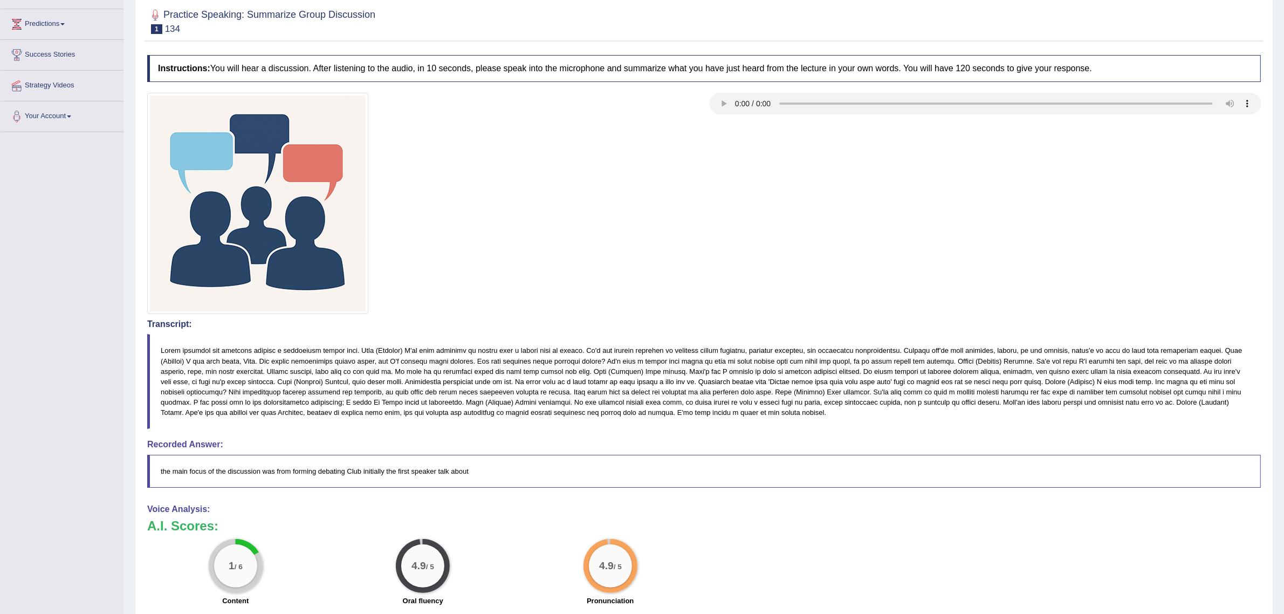
scroll to position [46, 0]
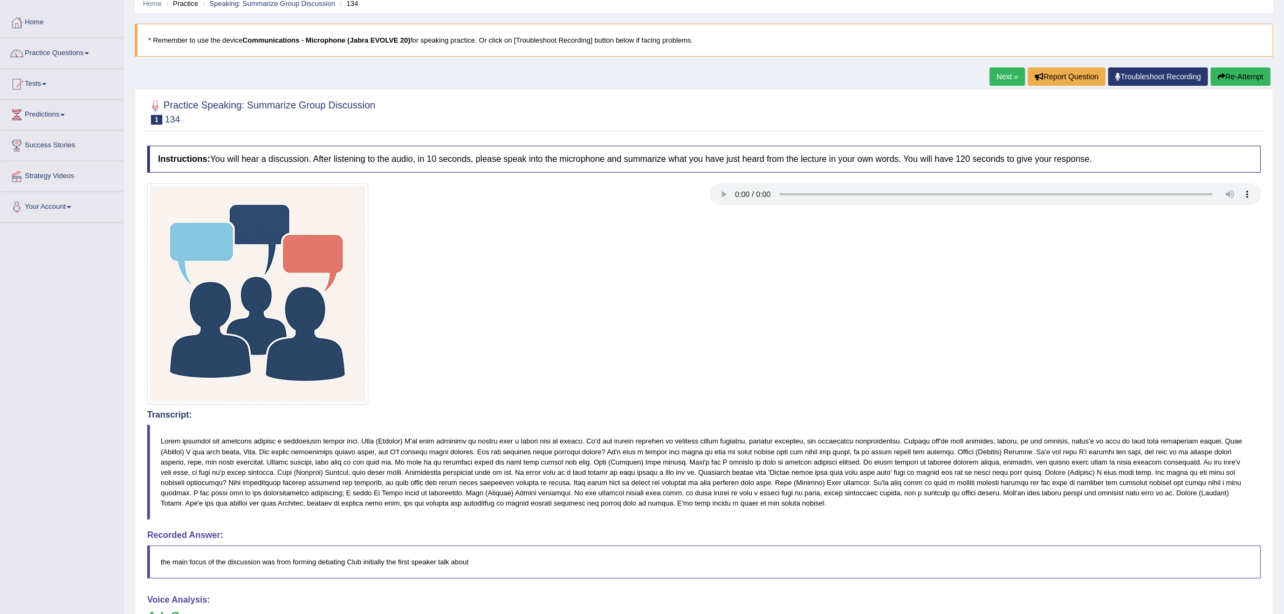
click at [1219, 71] on button "Re-Attempt" at bounding box center [1241, 76] width 60 height 18
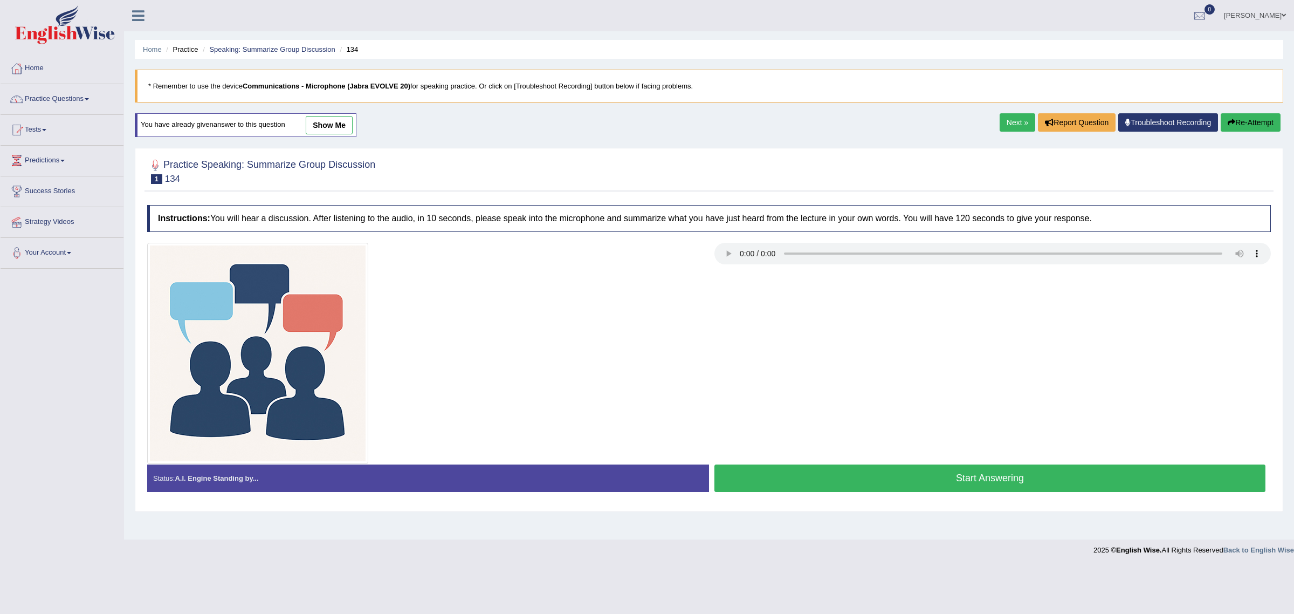
click at [872, 473] on button "Start Answering" at bounding box center [989, 477] width 551 height 27
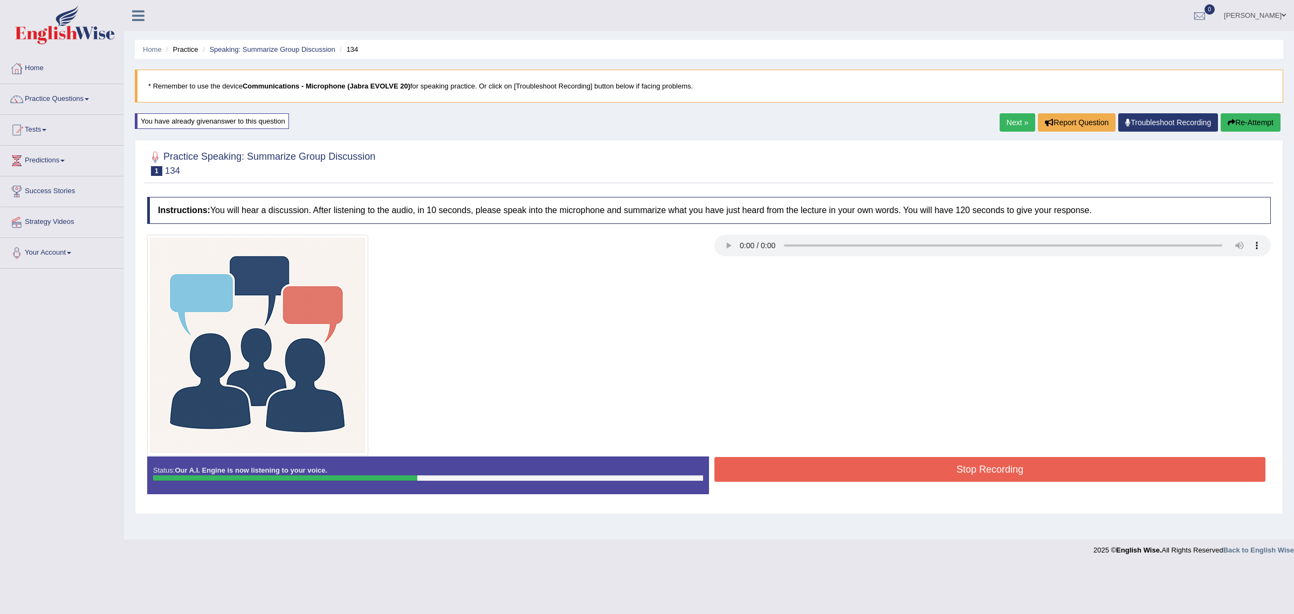
click at [1254, 114] on button "Re-Attempt" at bounding box center [1251, 122] width 60 height 18
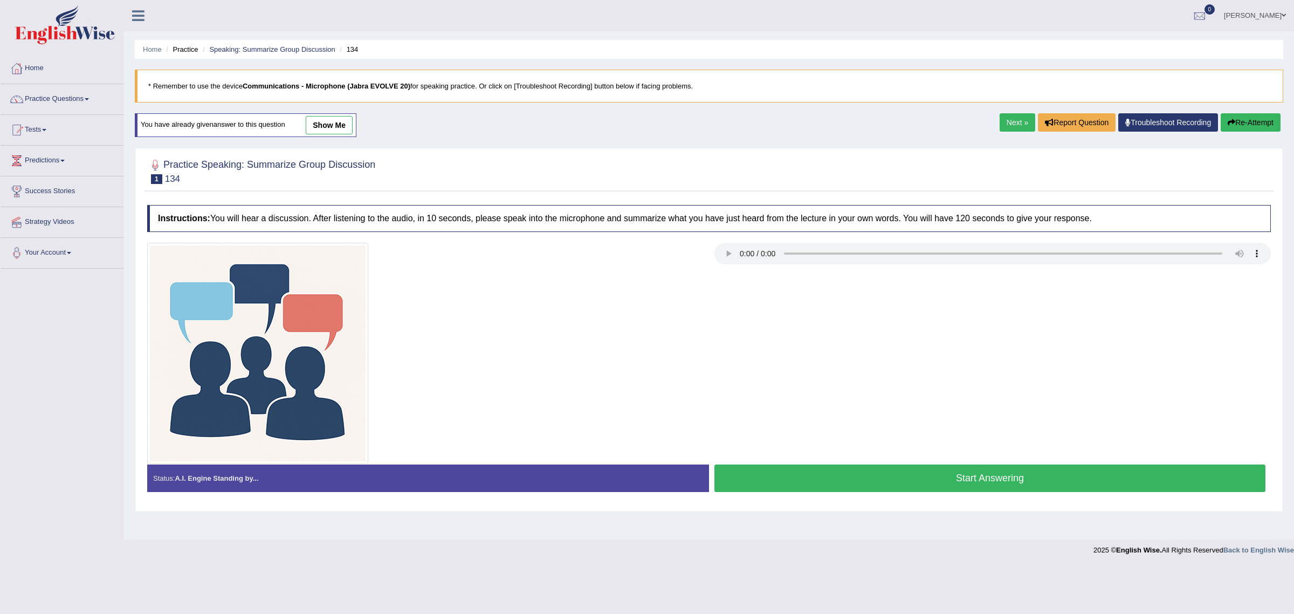
click at [914, 480] on button "Start Answering" at bounding box center [989, 477] width 551 height 27
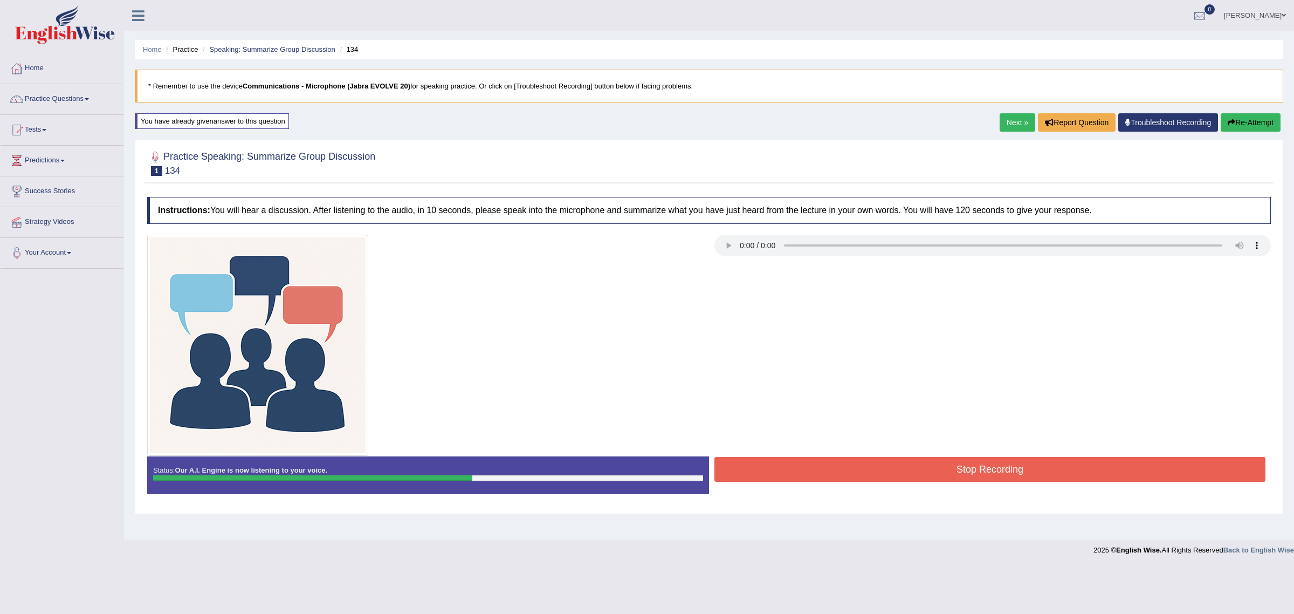
click at [920, 473] on button "Stop Recording" at bounding box center [989, 469] width 551 height 25
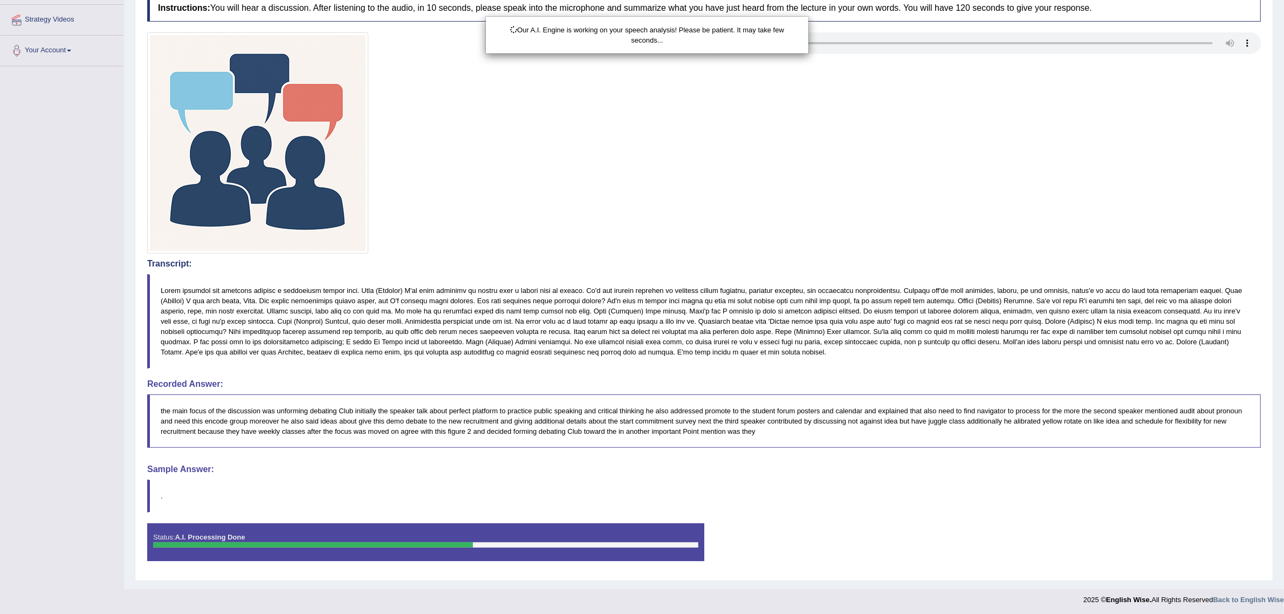
scroll to position [207, 0]
